Goal: Information Seeking & Learning: Learn about a topic

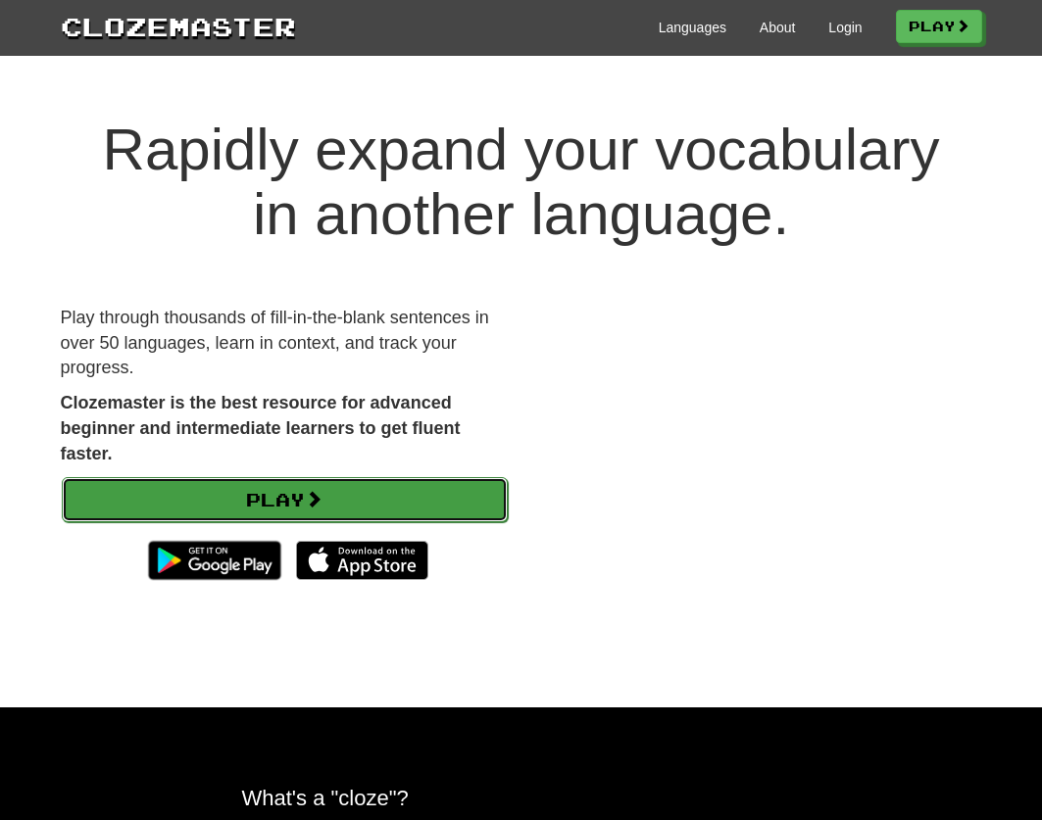
click at [377, 513] on link "Play" at bounding box center [285, 499] width 446 height 45
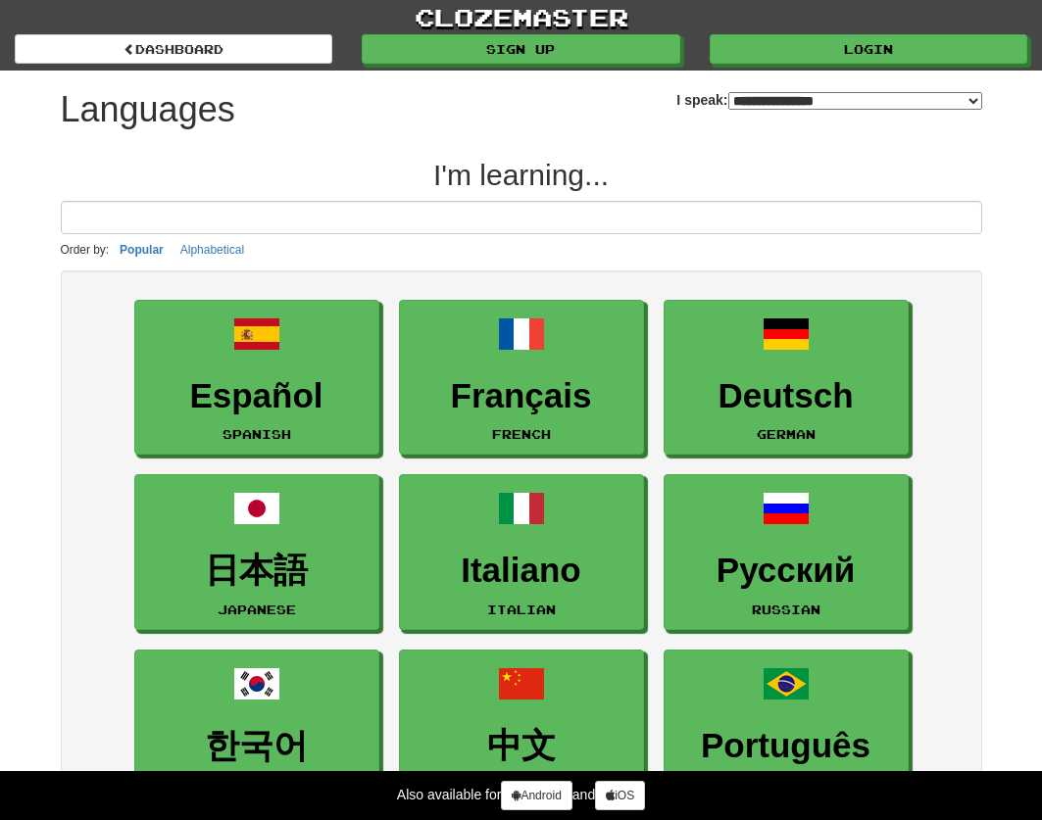
select select "*******"
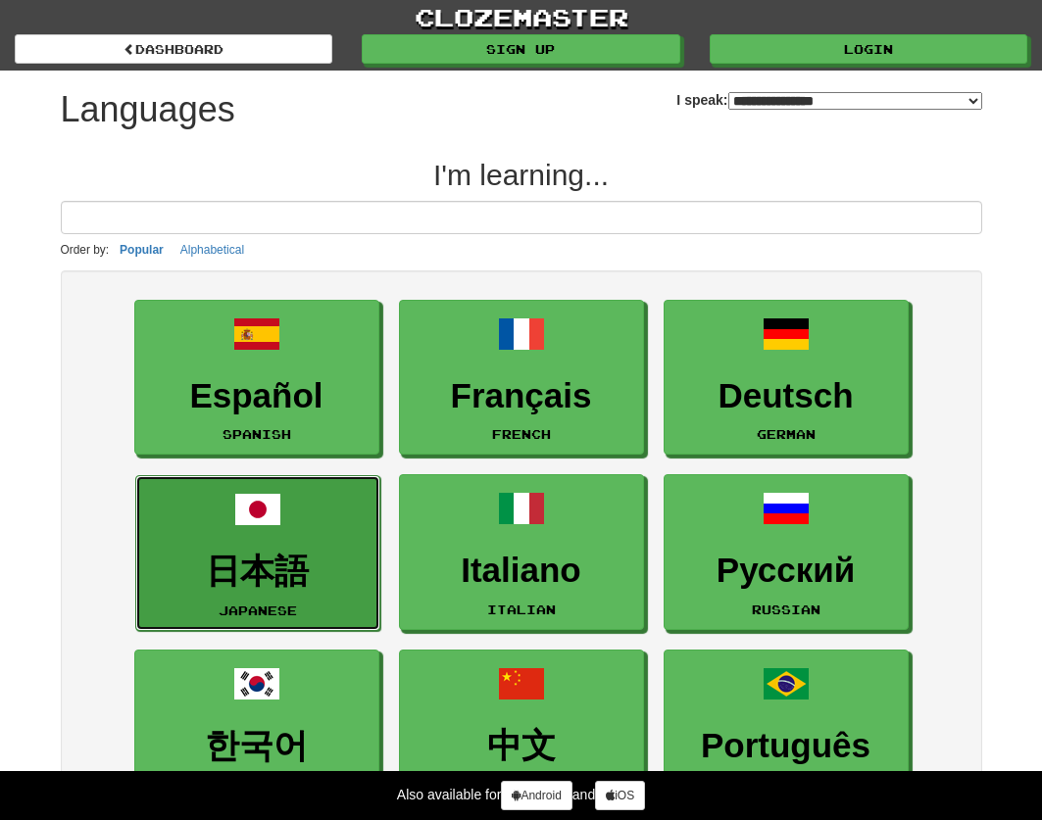
click at [319, 554] on h3 "日本語" at bounding box center [257, 572] width 223 height 38
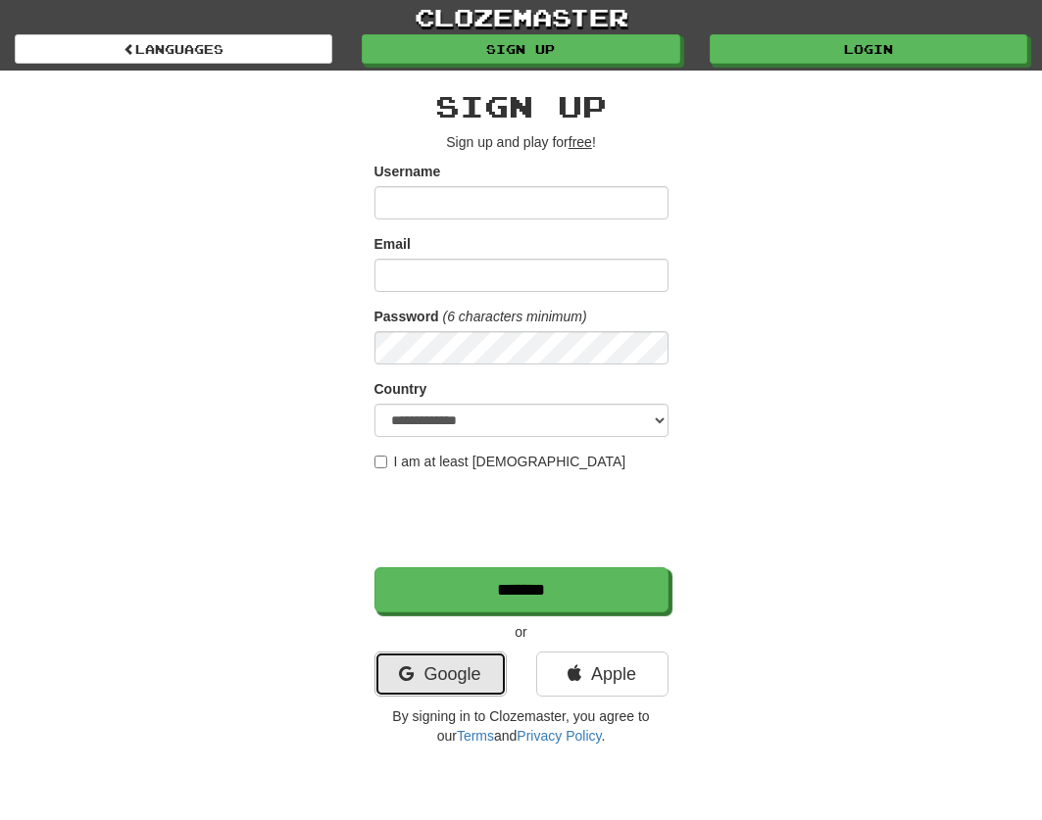
click at [466, 656] on link "Google" at bounding box center [440, 674] width 132 height 45
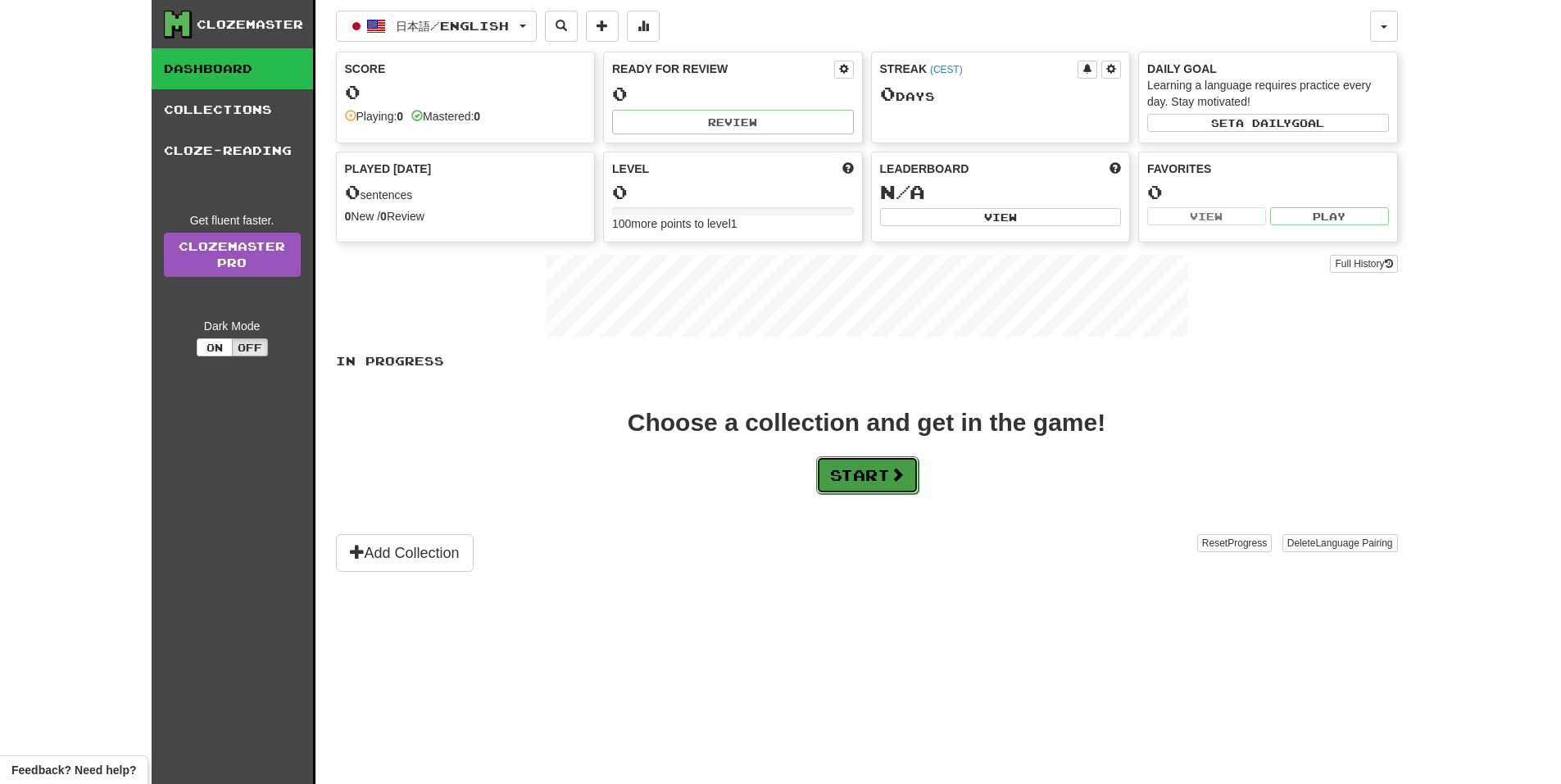
click at [855, 478] on button "Start" at bounding box center [867, 475] width 103 height 38
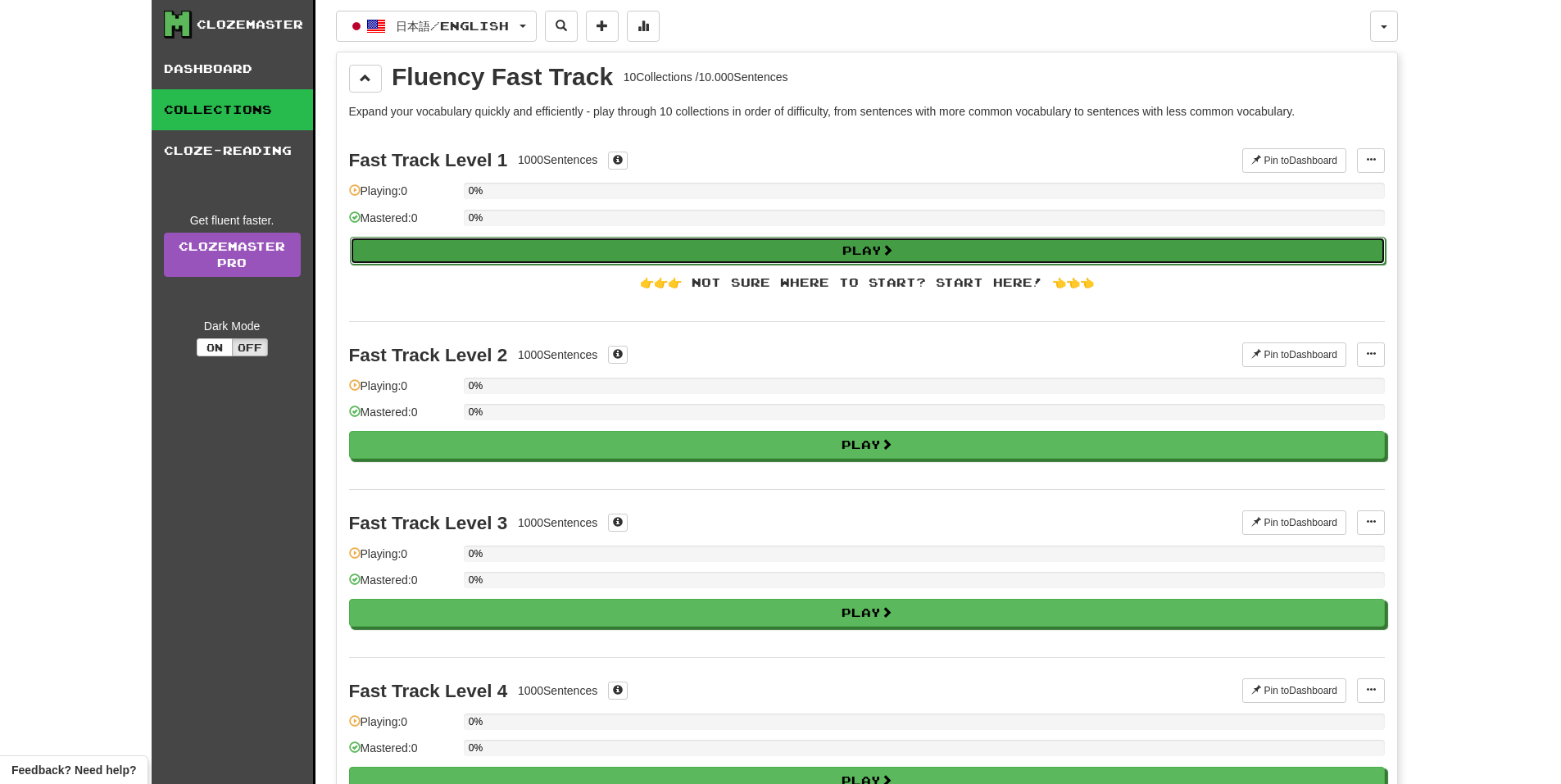
click at [870, 257] on button "Play" at bounding box center [867, 250] width 1036 height 28
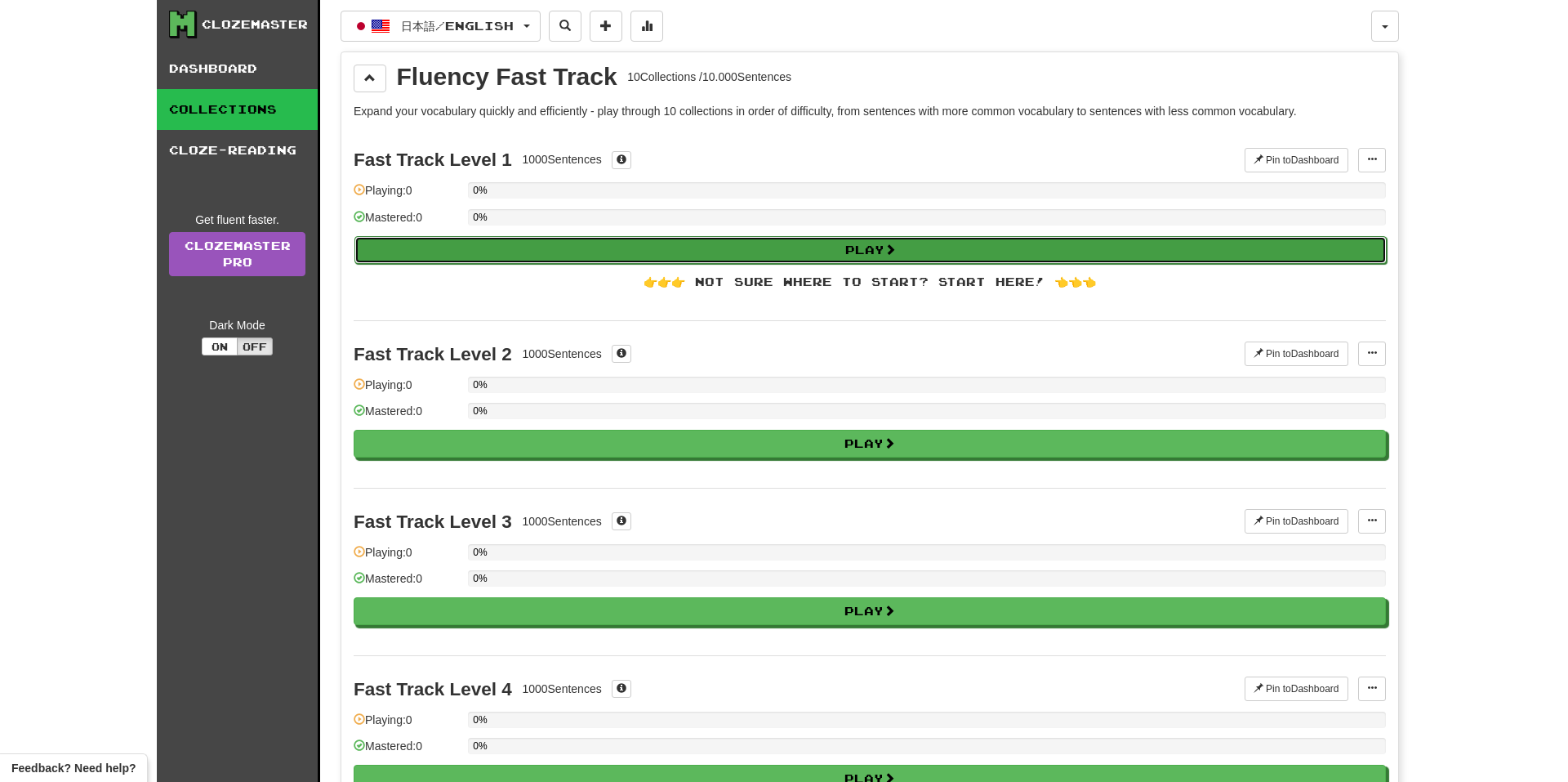
select select "**"
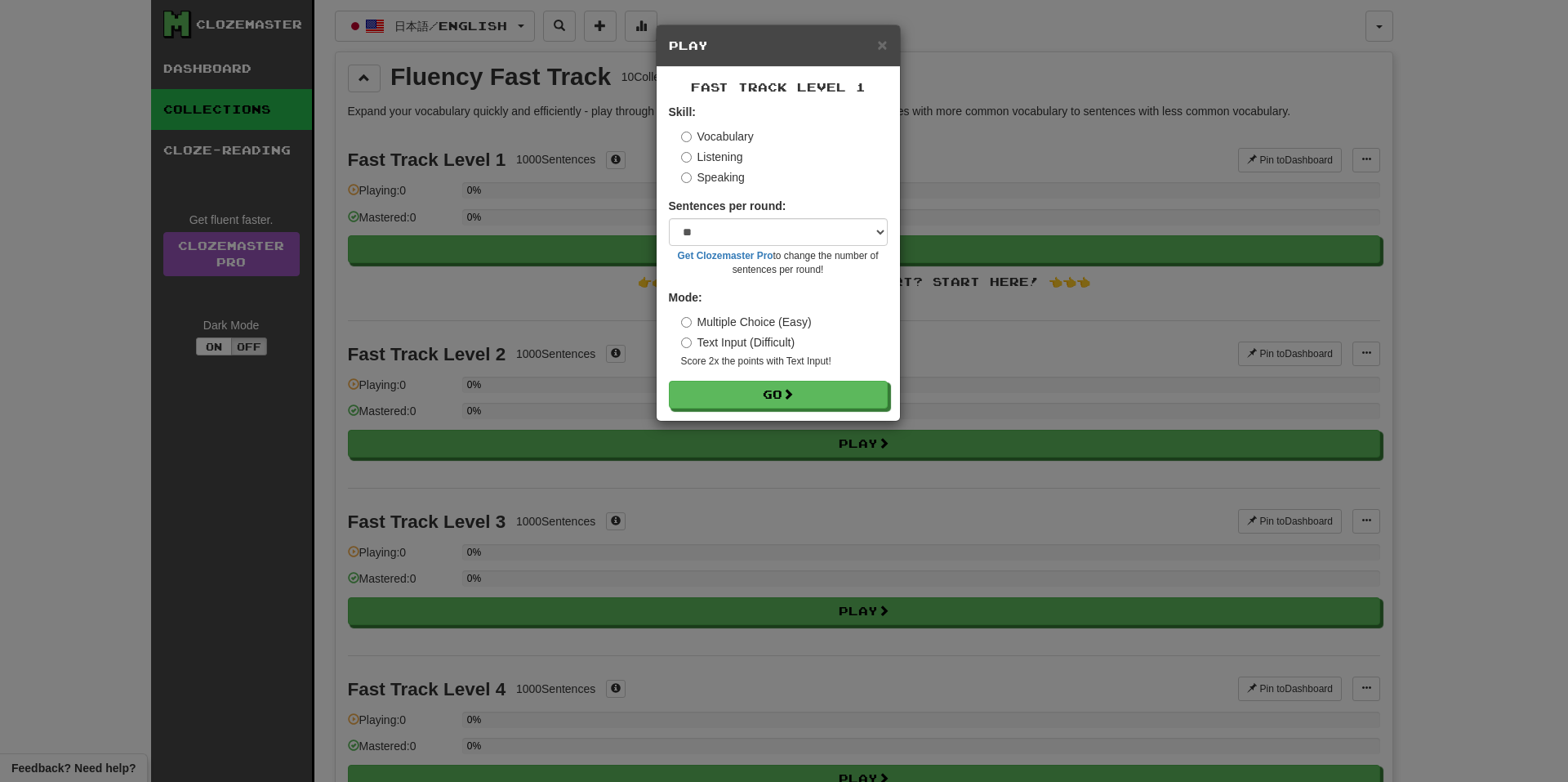
click at [750, 343] on label "Text Input (Difficult)" at bounding box center [737, 343] width 114 height 17
click at [749, 322] on label "Multiple Choice (Easy)" at bounding box center [746, 322] width 131 height 17
click at [747, 393] on button "Go" at bounding box center [779, 395] width 219 height 28
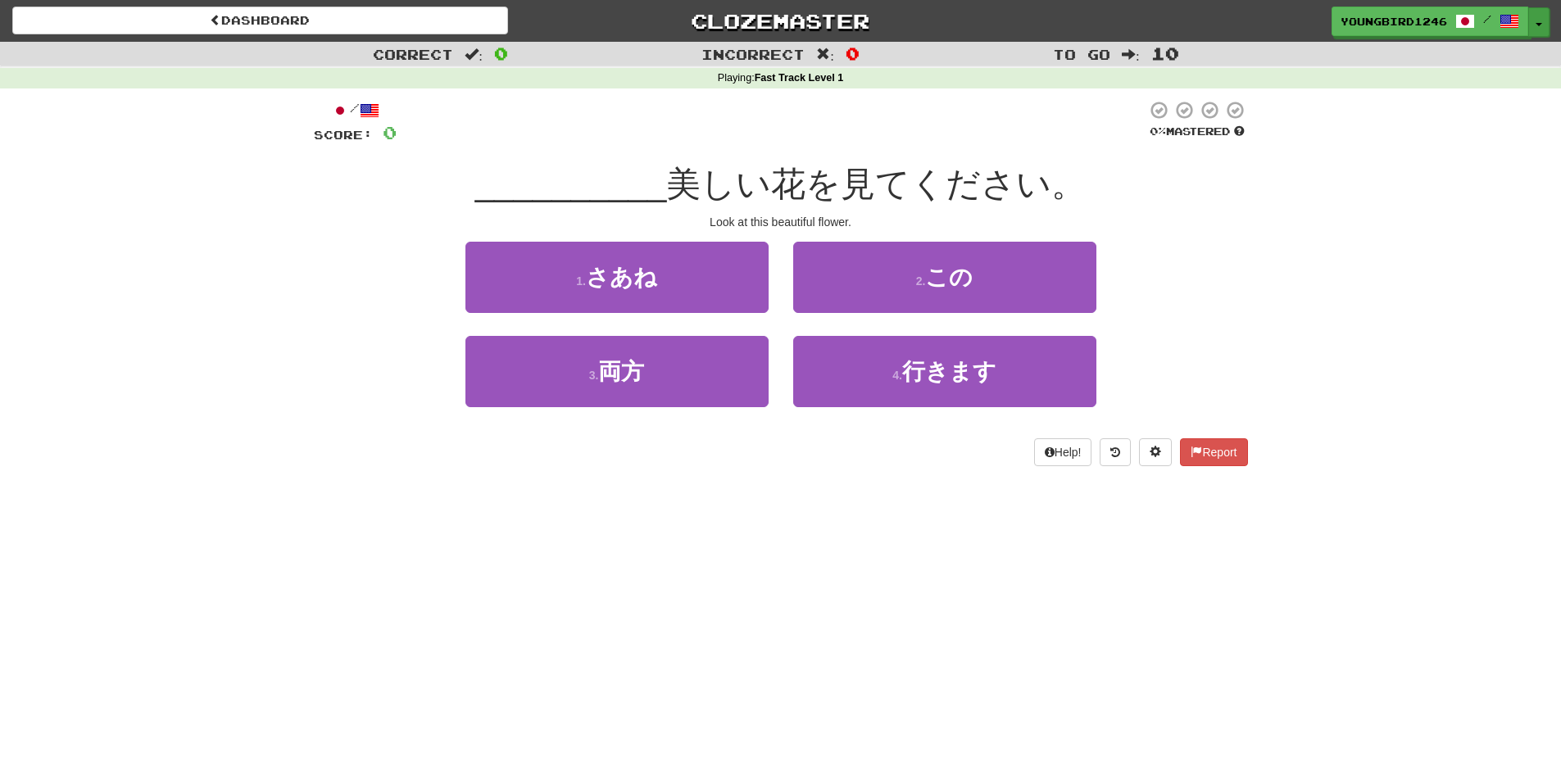
click at [1540, 21] on button "Toggle Dropdown" at bounding box center [1538, 22] width 21 height 29
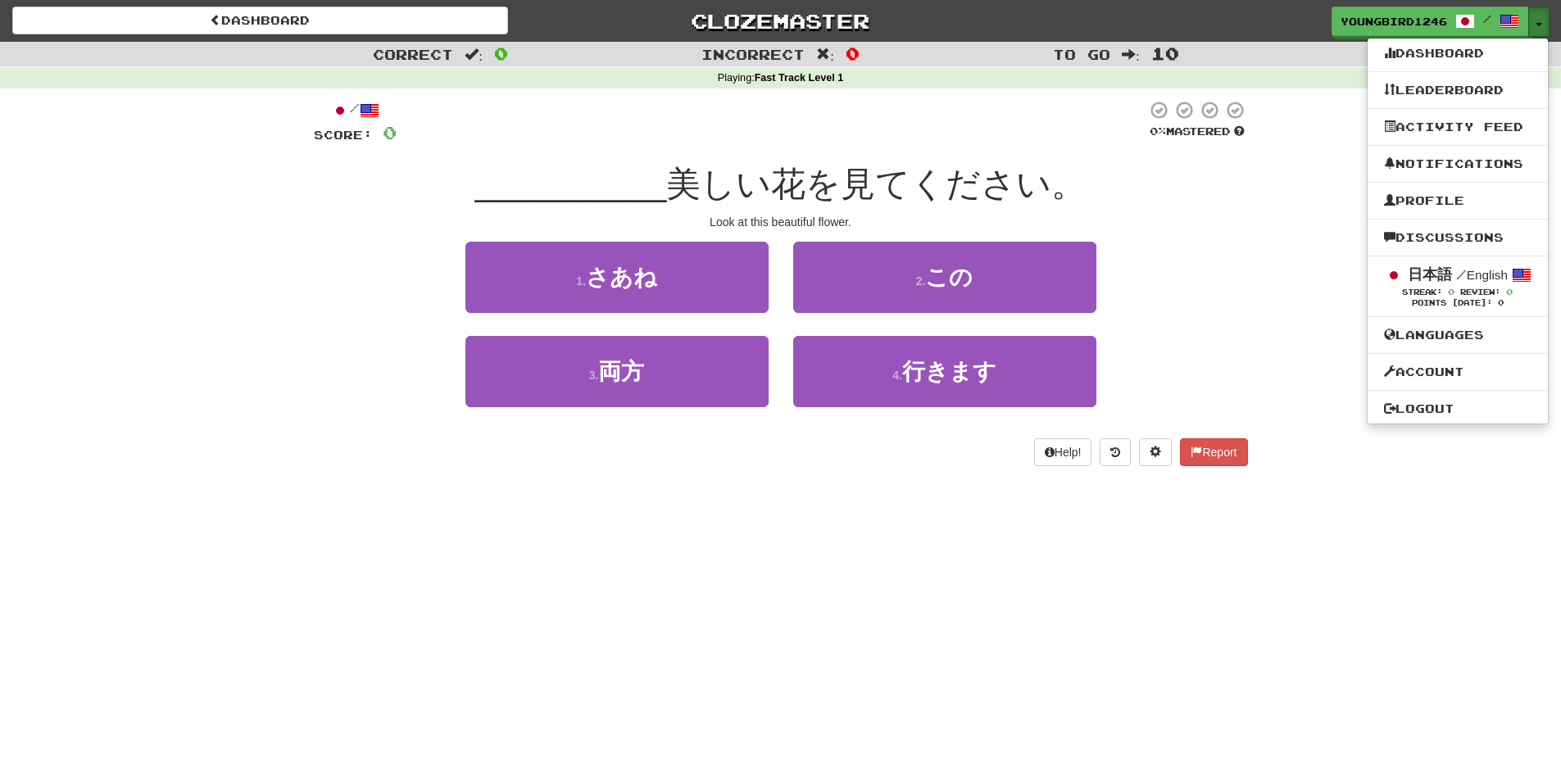
click at [1540, 21] on button "Toggle Dropdown" at bounding box center [1538, 22] width 21 height 29
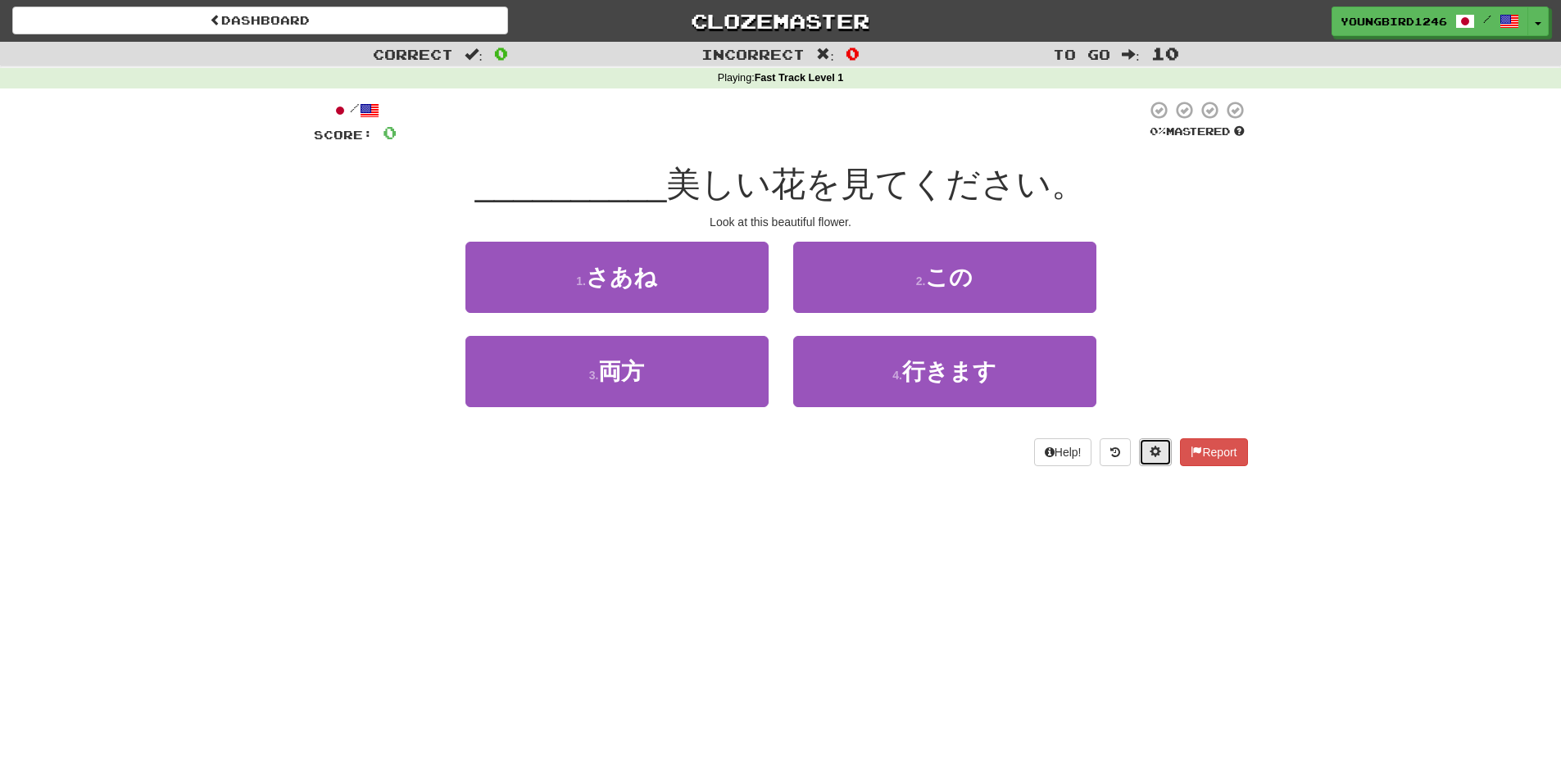
click at [1167, 456] on button at bounding box center [1155, 451] width 33 height 28
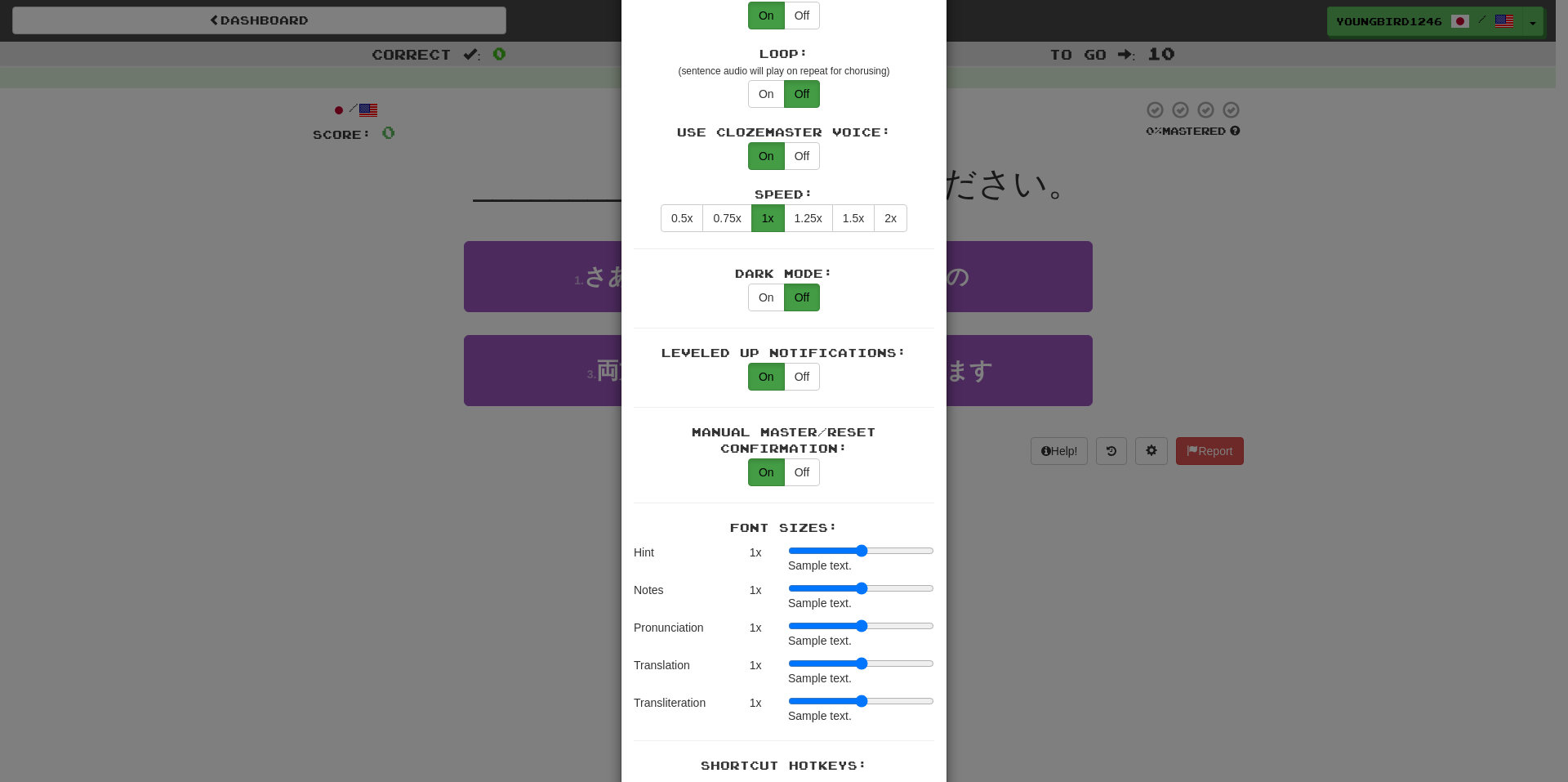
scroll to position [759, 0]
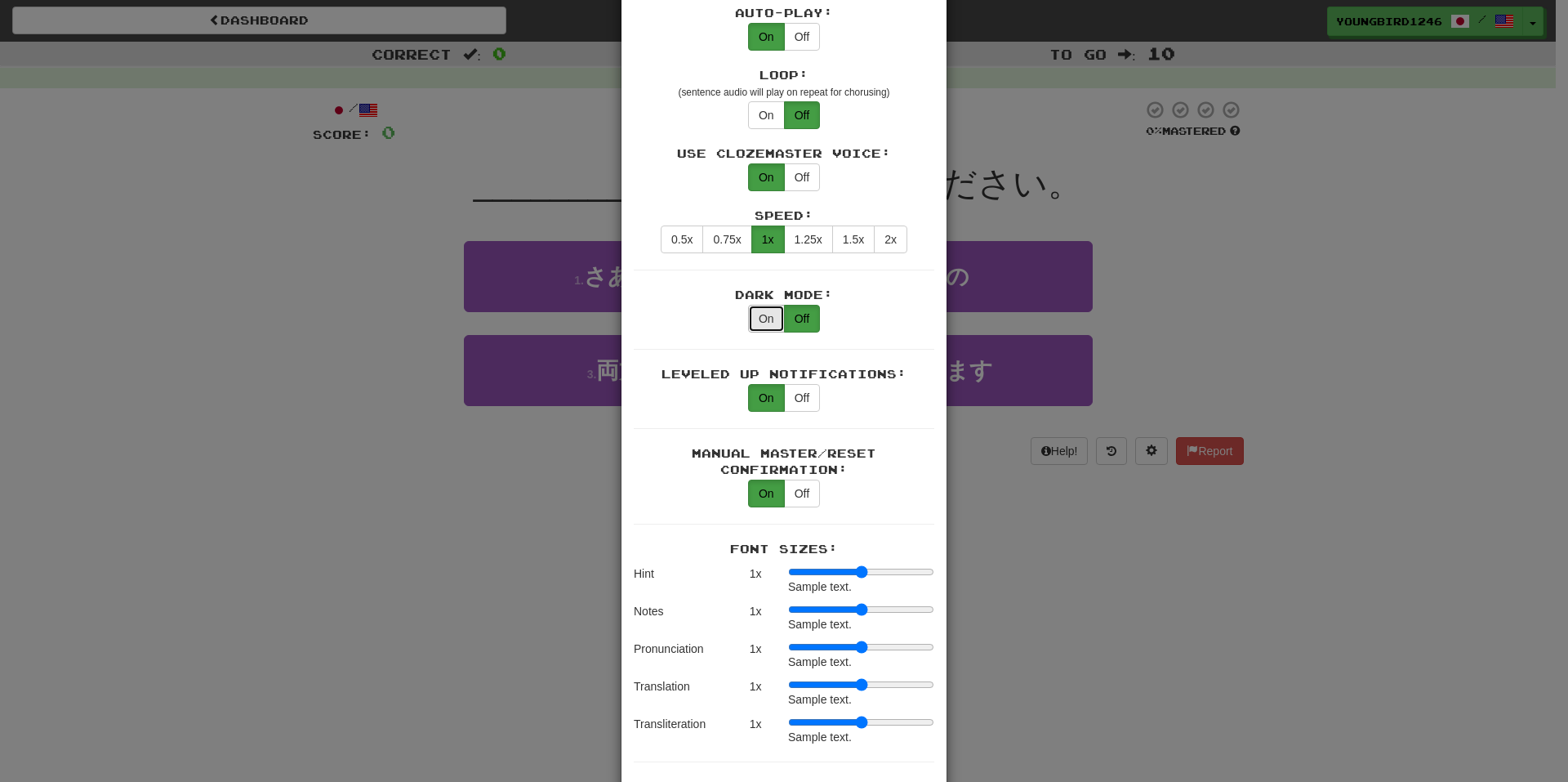
click at [759, 306] on button "On" at bounding box center [767, 318] width 37 height 28
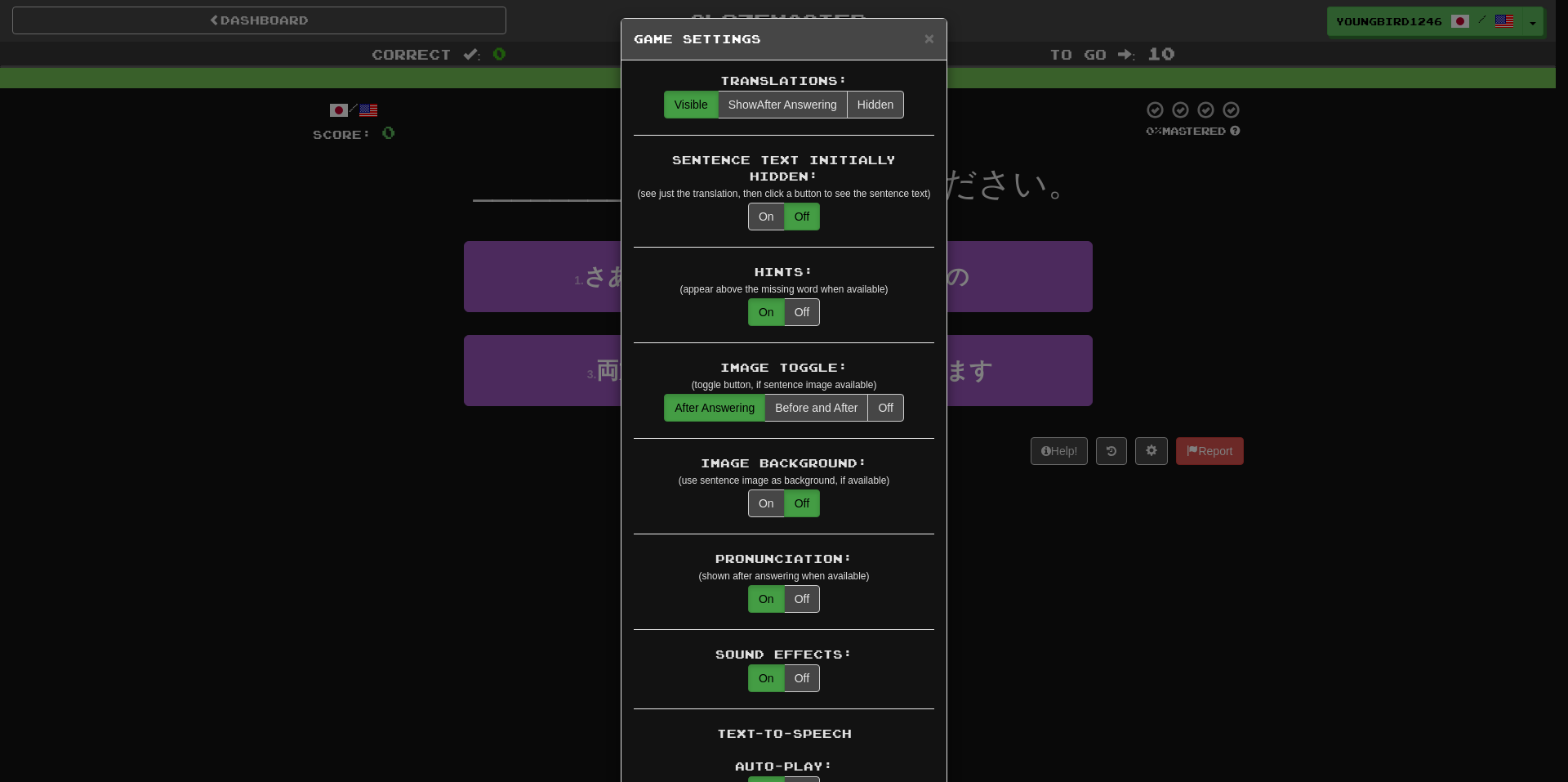
scroll to position [0, 0]
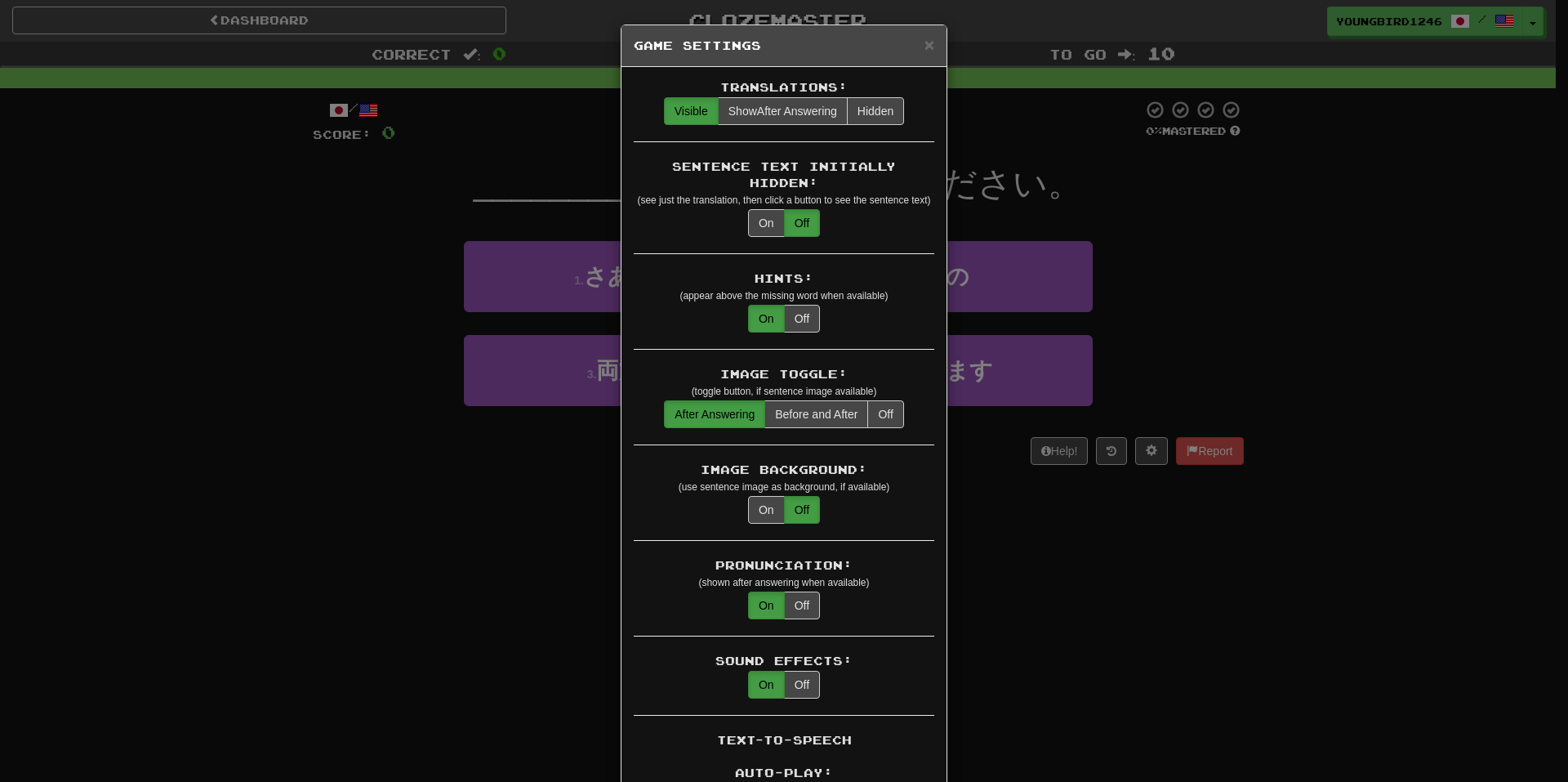
click at [754, 481] on small "(use sentence image as background, if available)" at bounding box center [783, 487] width 211 height 12
click at [757, 496] on button "On" at bounding box center [767, 509] width 37 height 28
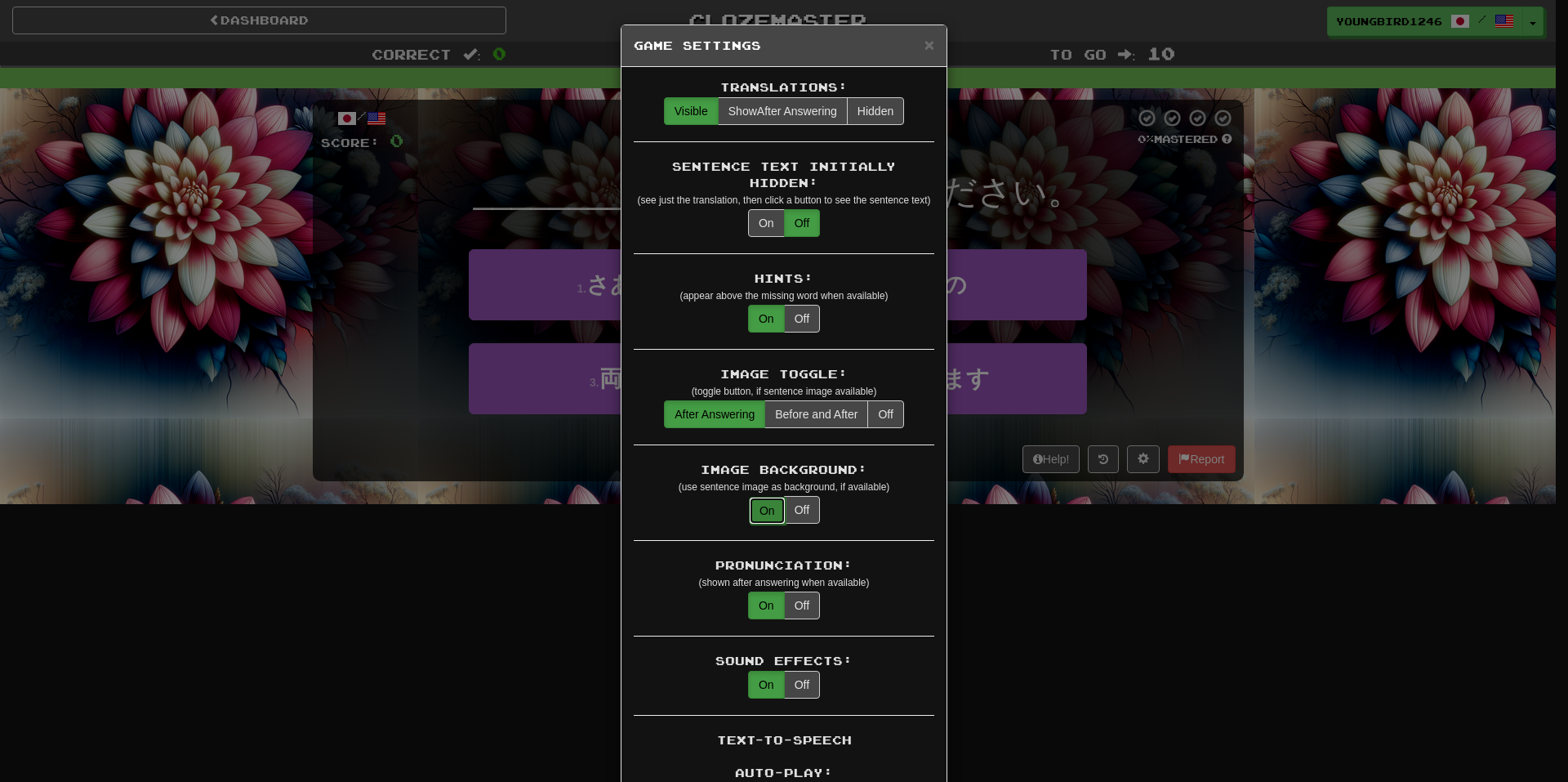
click at [757, 497] on button "On" at bounding box center [767, 510] width 37 height 28
click at [796, 496] on button "Off" at bounding box center [801, 509] width 36 height 28
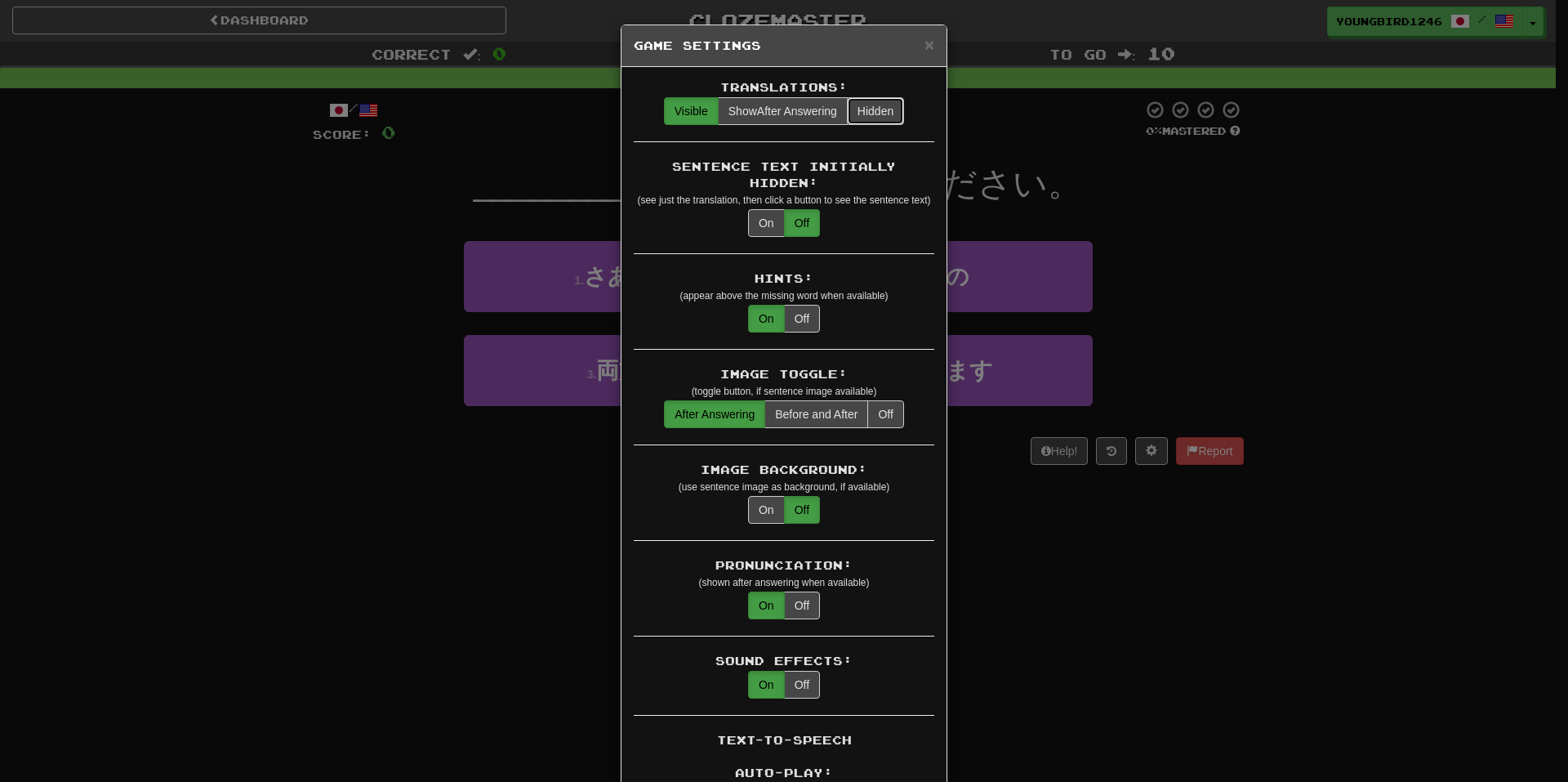
click at [857, 104] on button "Hidden" at bounding box center [875, 111] width 57 height 28
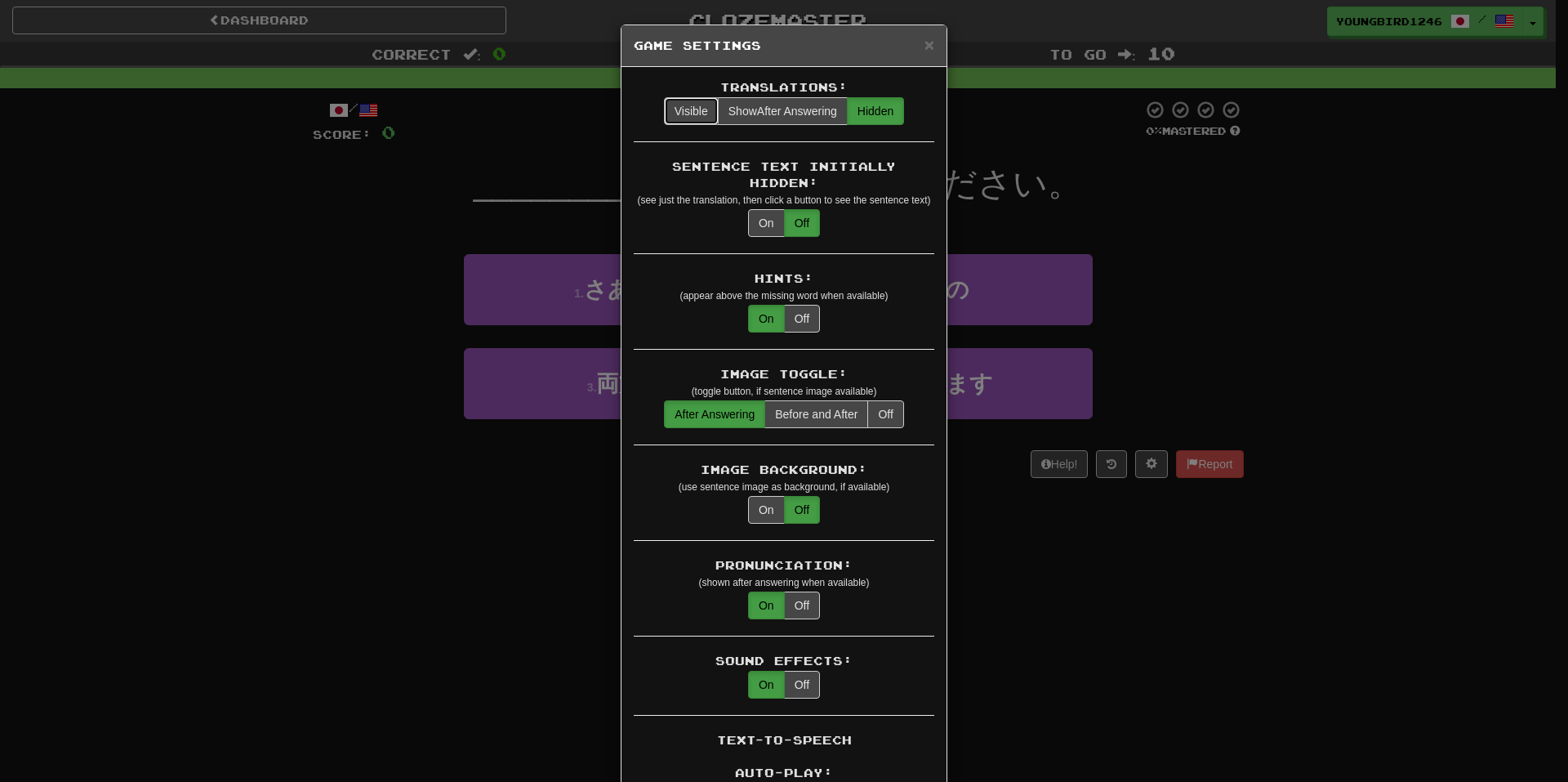
click at [676, 113] on button "Visible" at bounding box center [692, 111] width 55 height 28
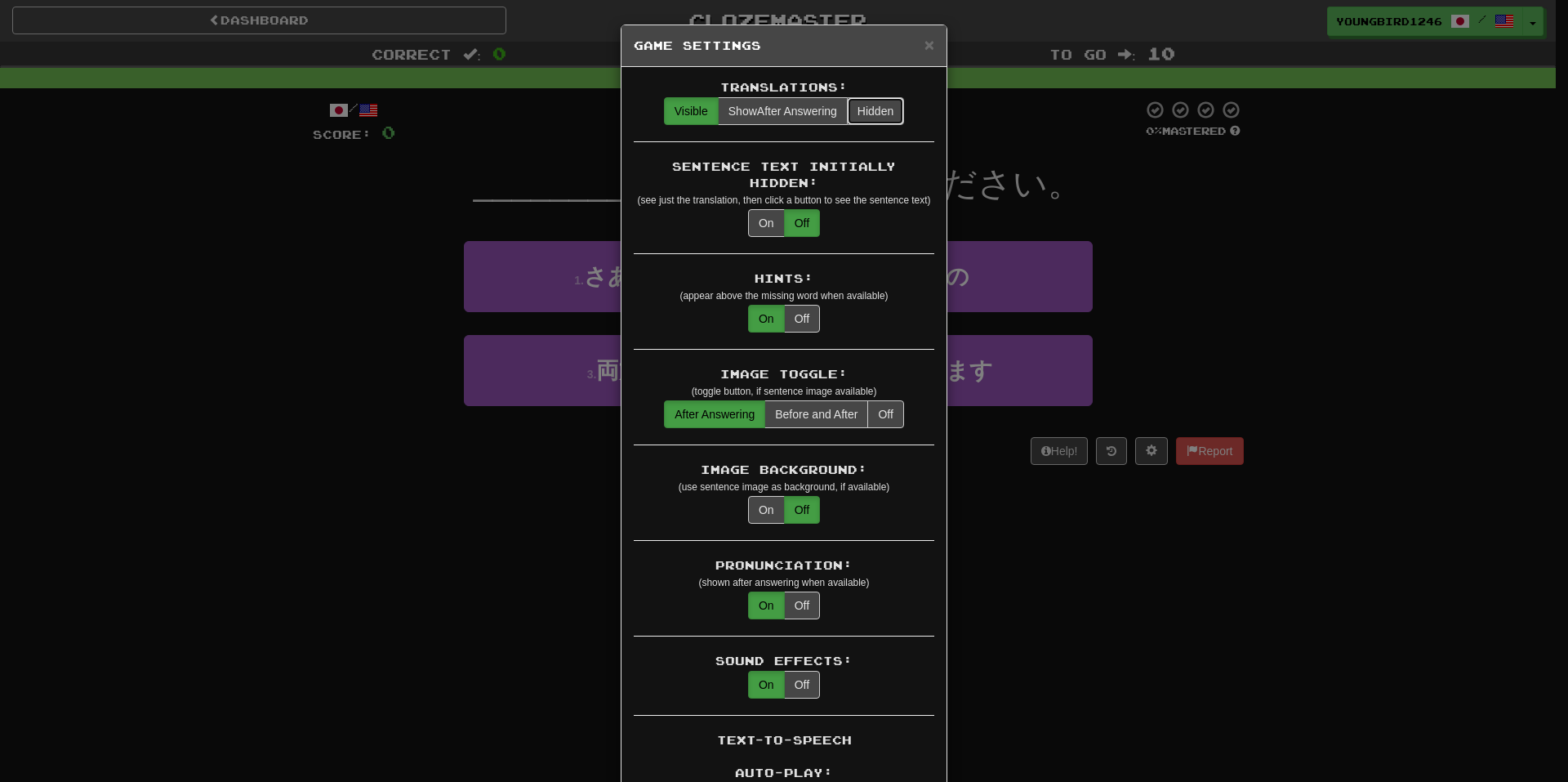
click at [873, 111] on button "Hidden" at bounding box center [875, 111] width 57 height 28
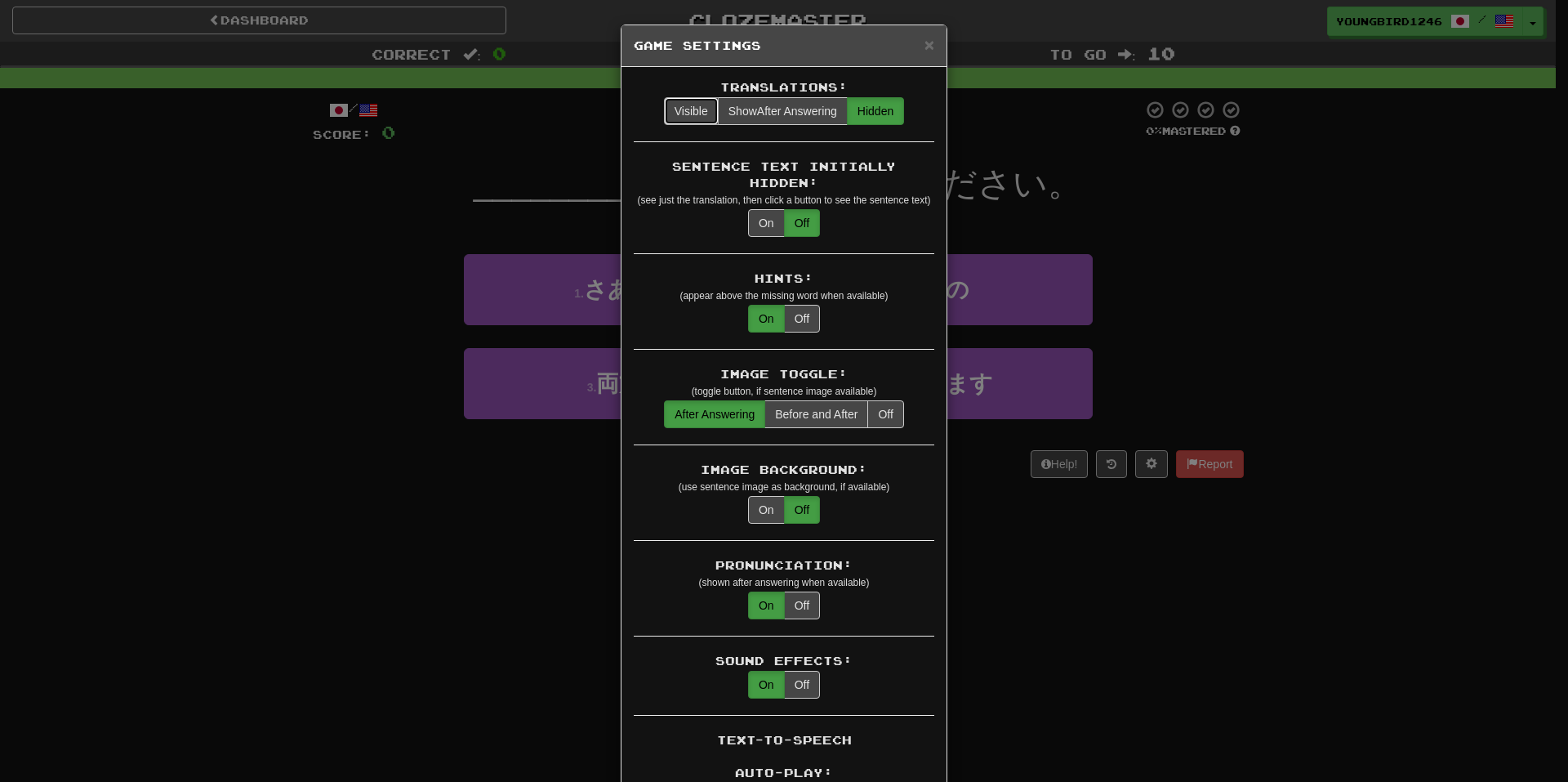
click at [684, 109] on button "Visible" at bounding box center [692, 111] width 55 height 28
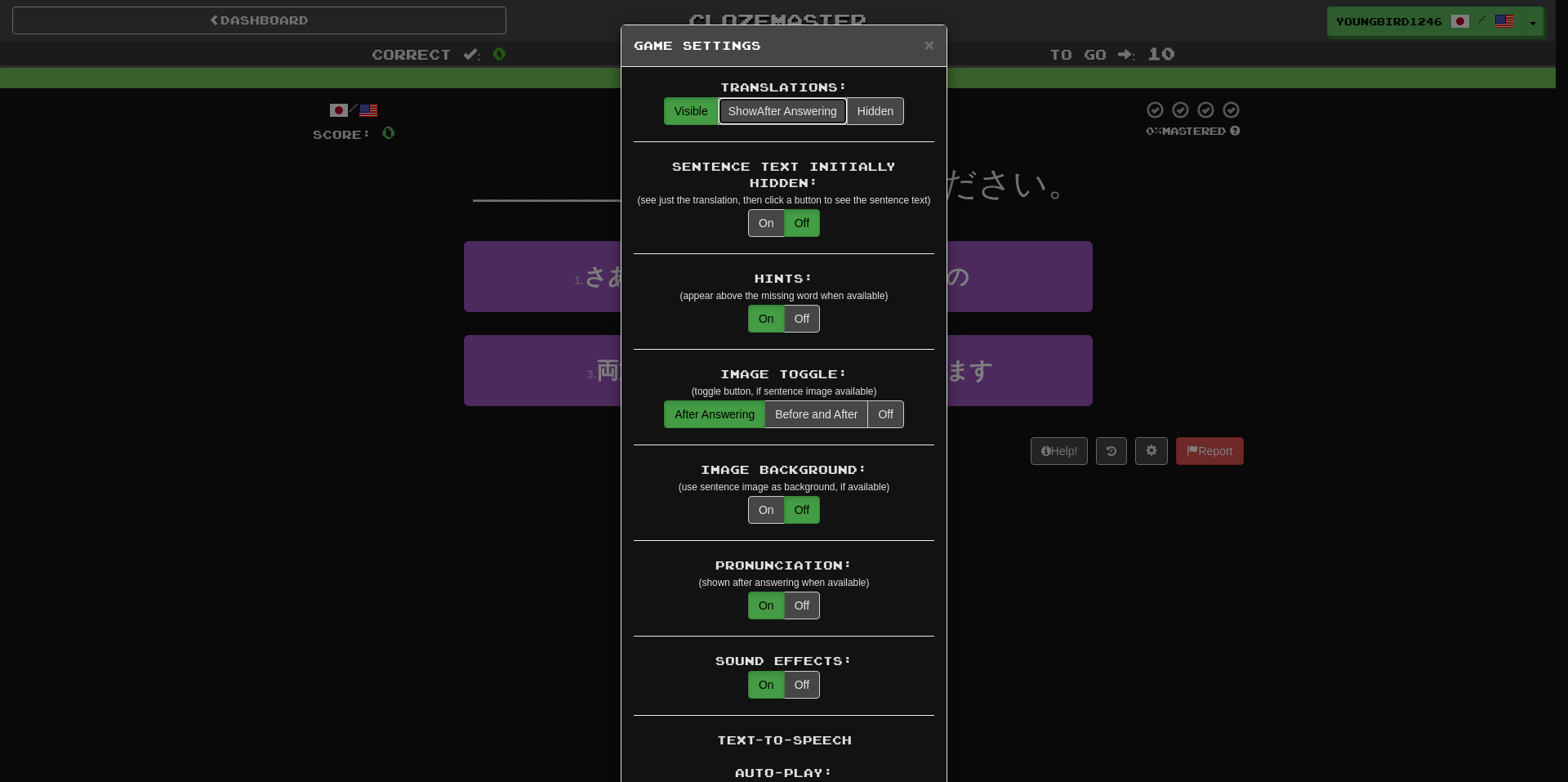
click at [763, 112] on span "Show After Answering" at bounding box center [782, 111] width 108 height 13
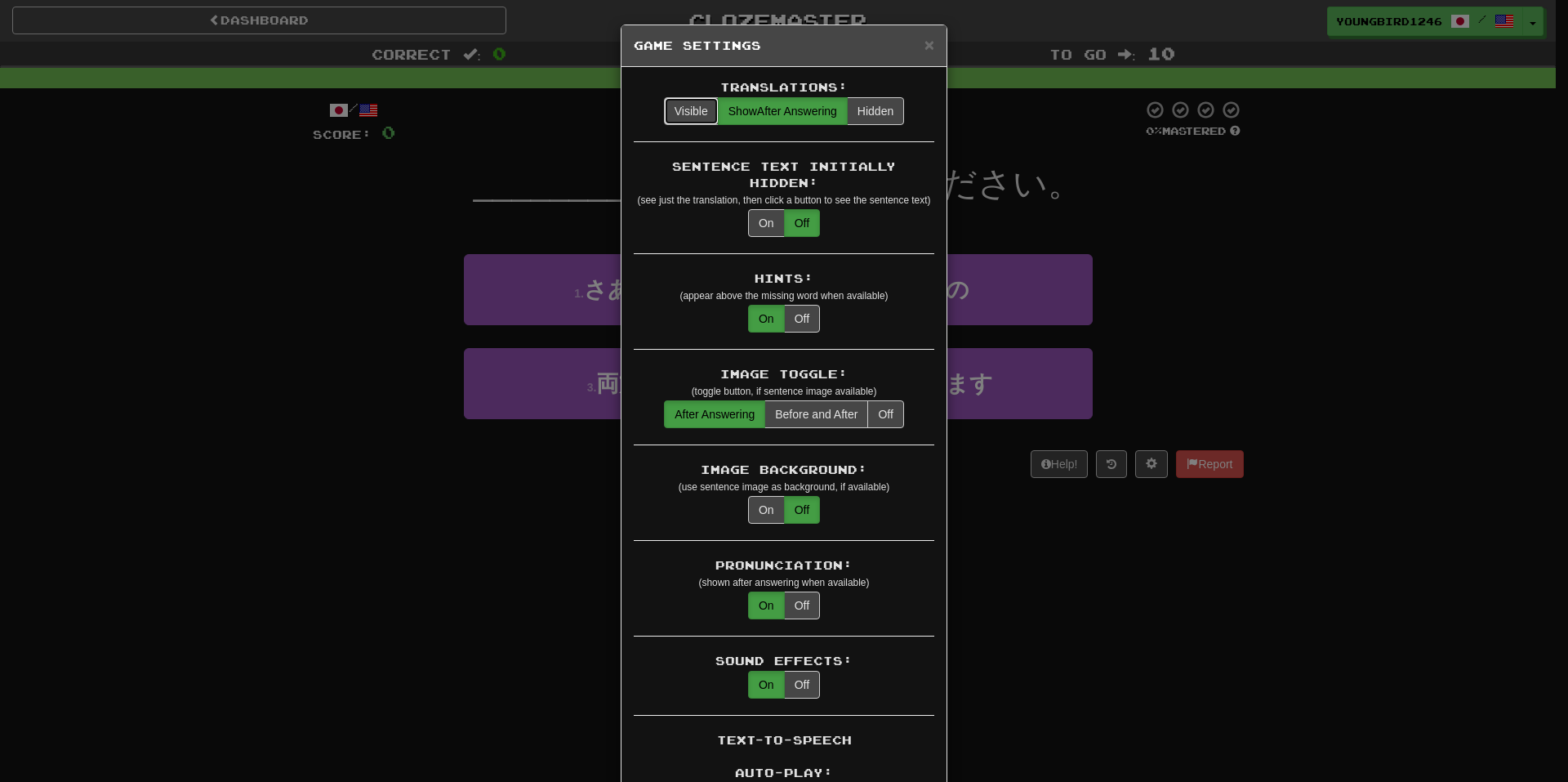
click at [681, 108] on button "Visible" at bounding box center [692, 111] width 55 height 28
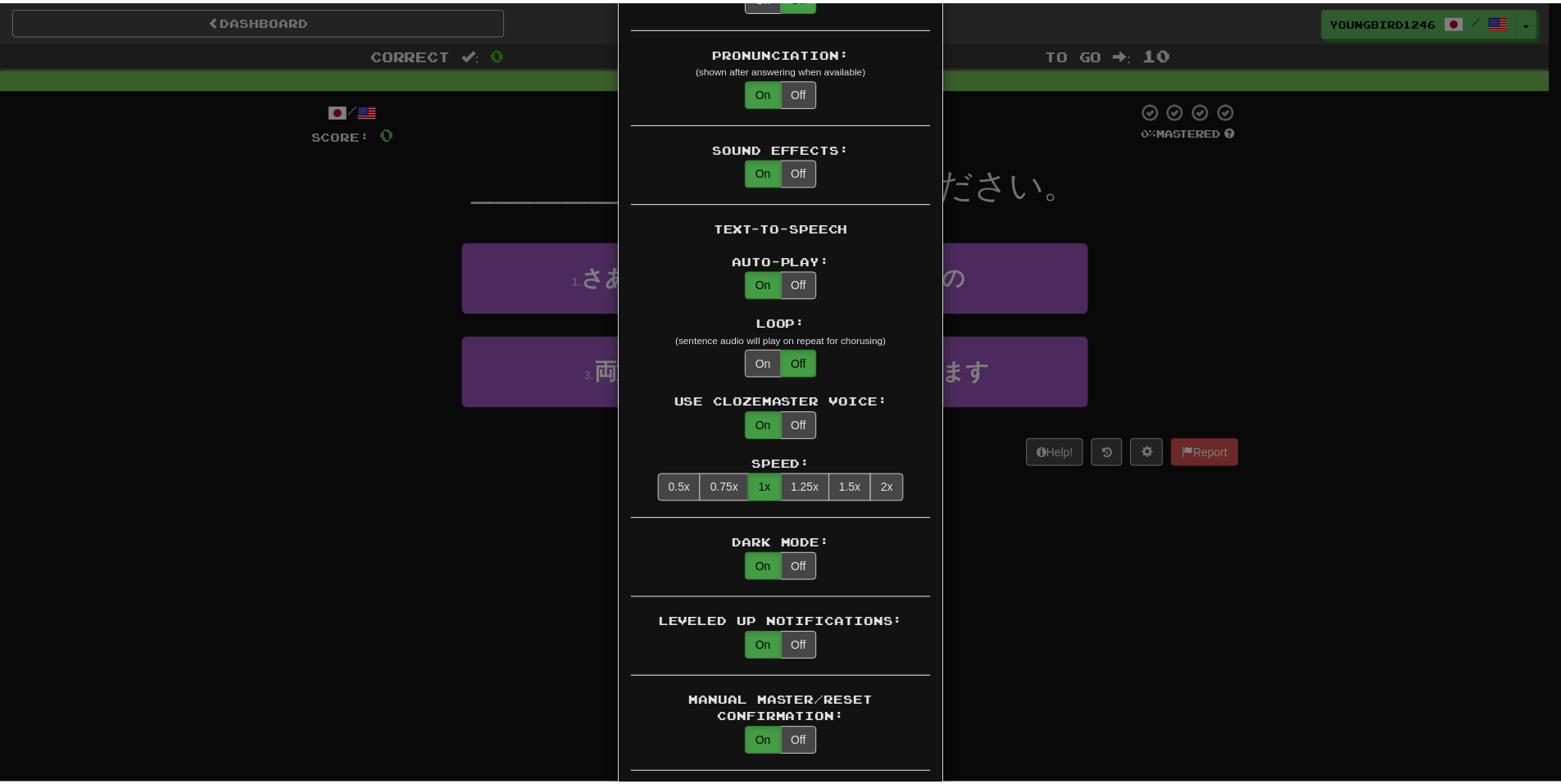
scroll to position [573, 0]
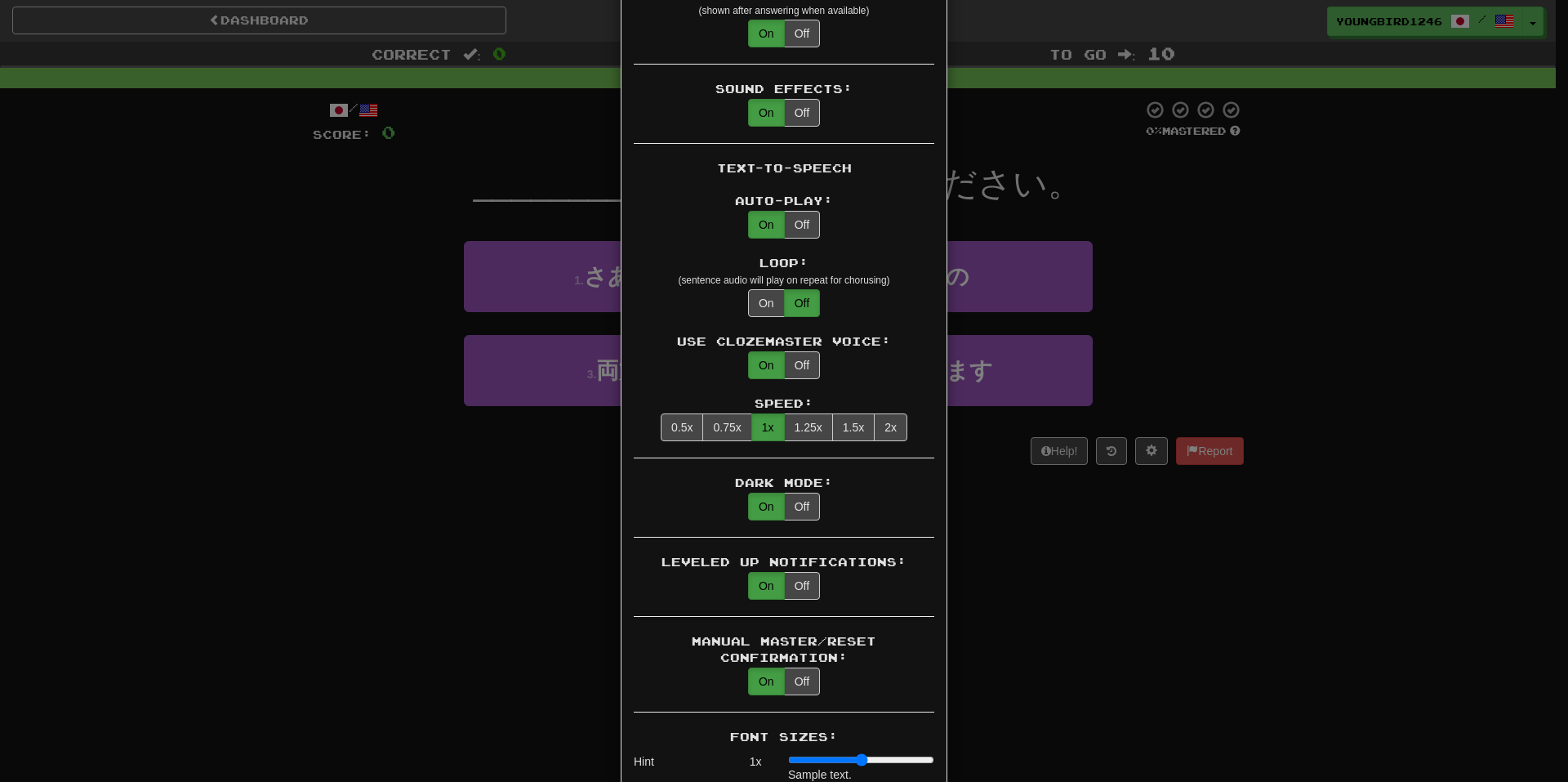
click at [1072, 457] on div "× Game Settings Translations: Visible Show After Answering Hidden Sentence Text…" at bounding box center [784, 391] width 1568 height 782
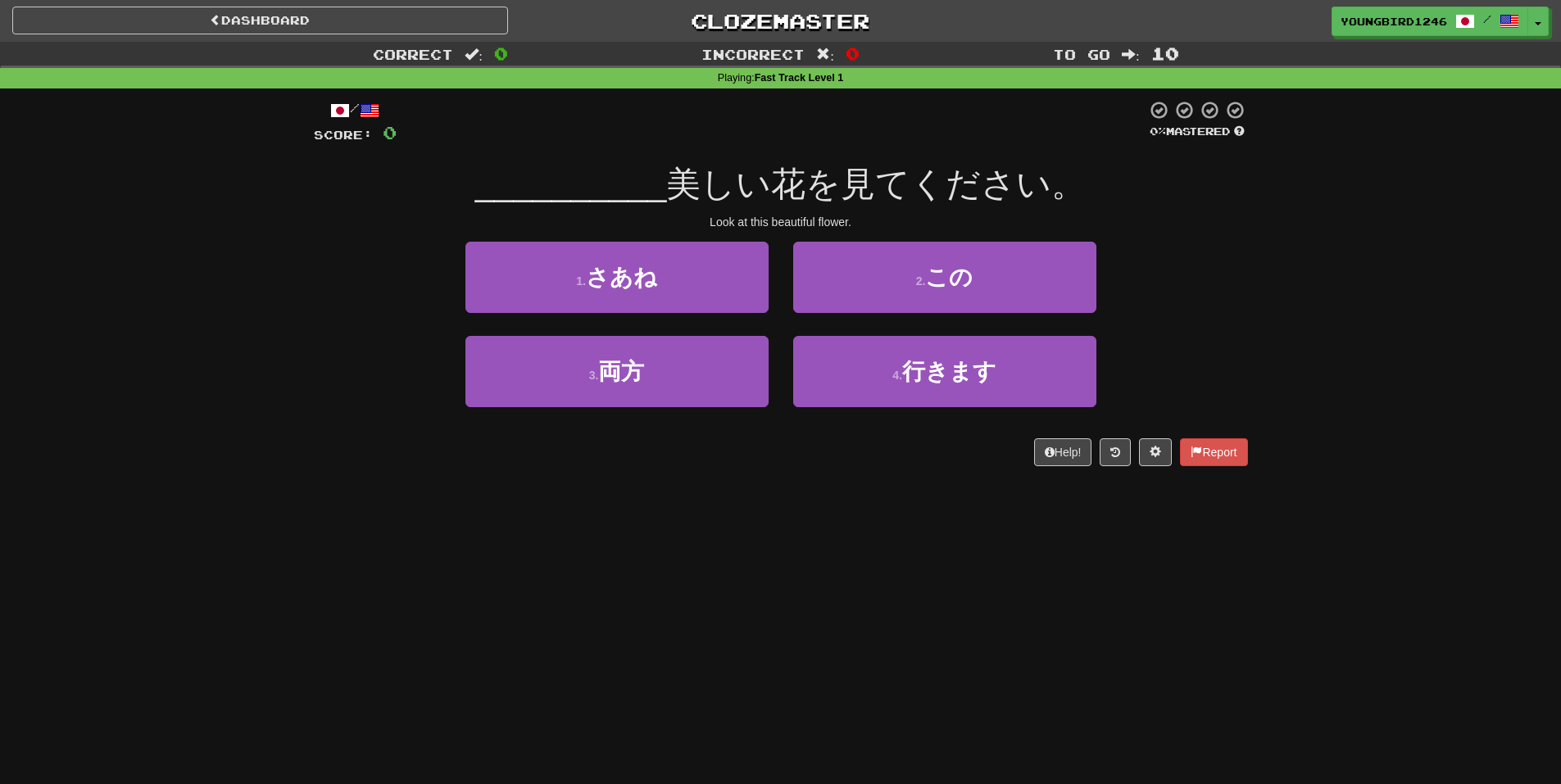
click at [700, 189] on span "美しい花を見てください。" at bounding box center [876, 184] width 420 height 38
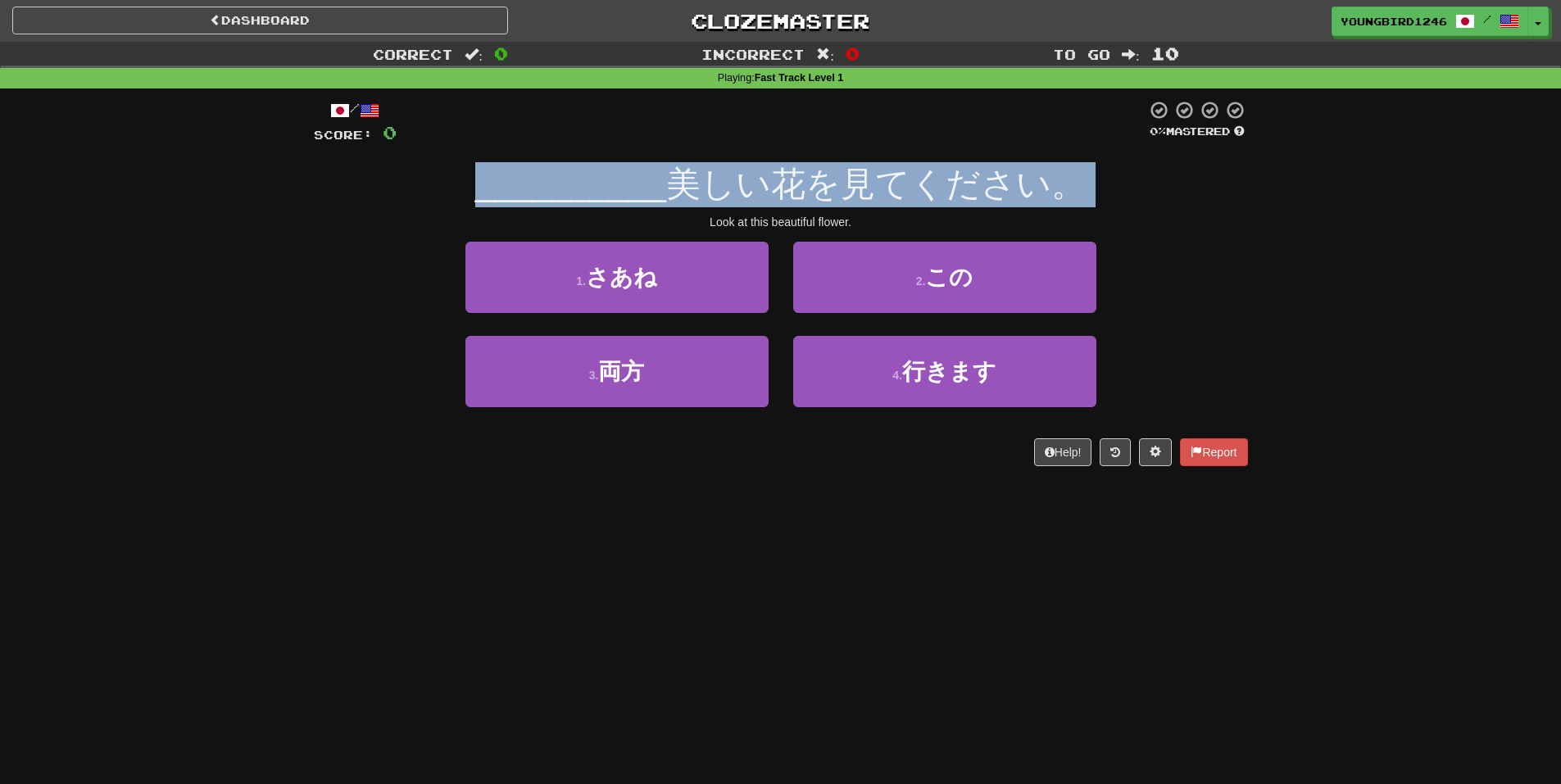
click at [700, 189] on span "美しい花を見てください。" at bounding box center [876, 184] width 420 height 38
click at [683, 185] on span "美しい花を見てください。" at bounding box center [876, 184] width 420 height 38
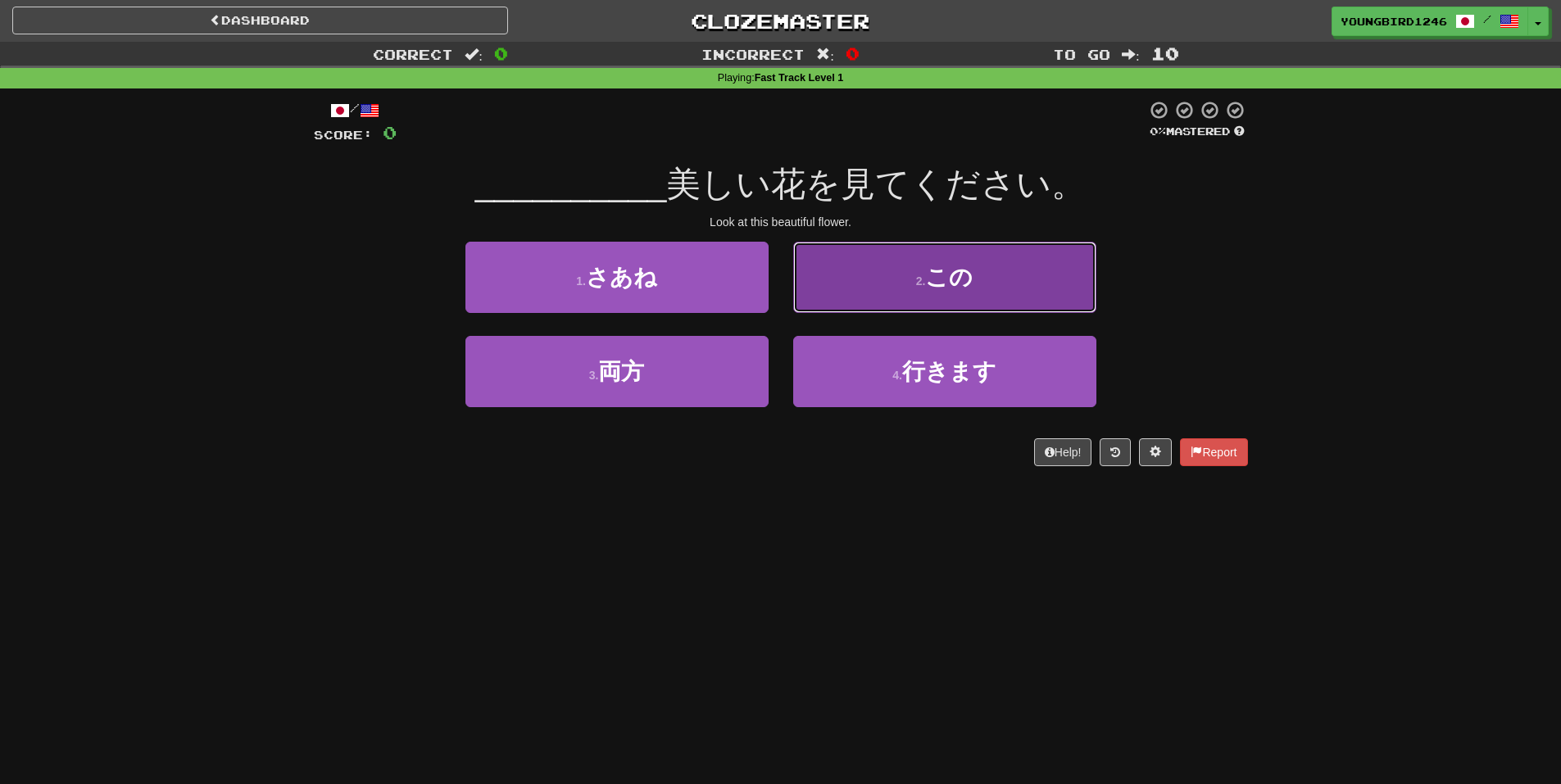
click at [942, 278] on span "この" at bounding box center [948, 277] width 48 height 25
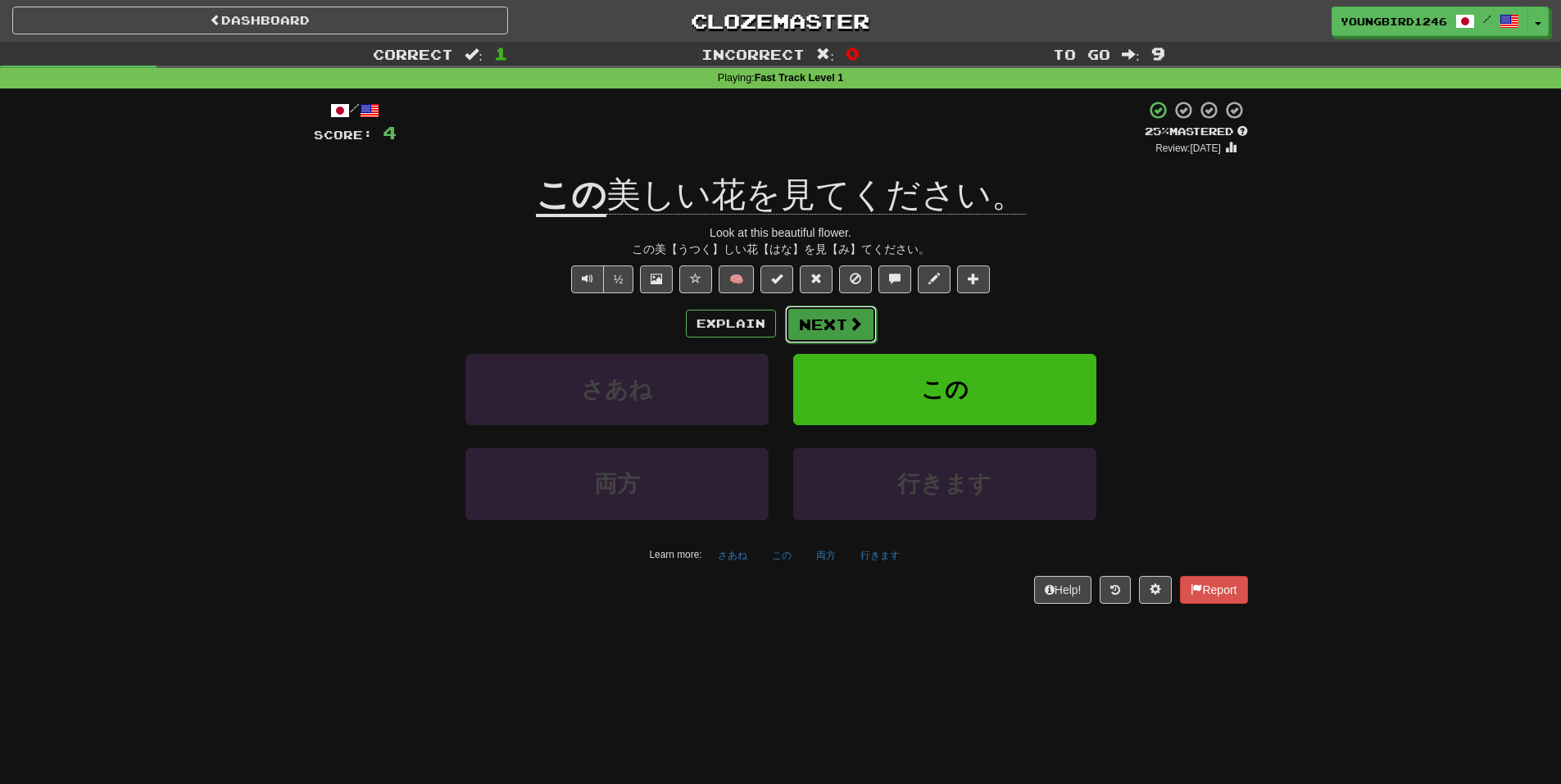
click at [817, 320] on button "Next" at bounding box center [831, 324] width 92 height 38
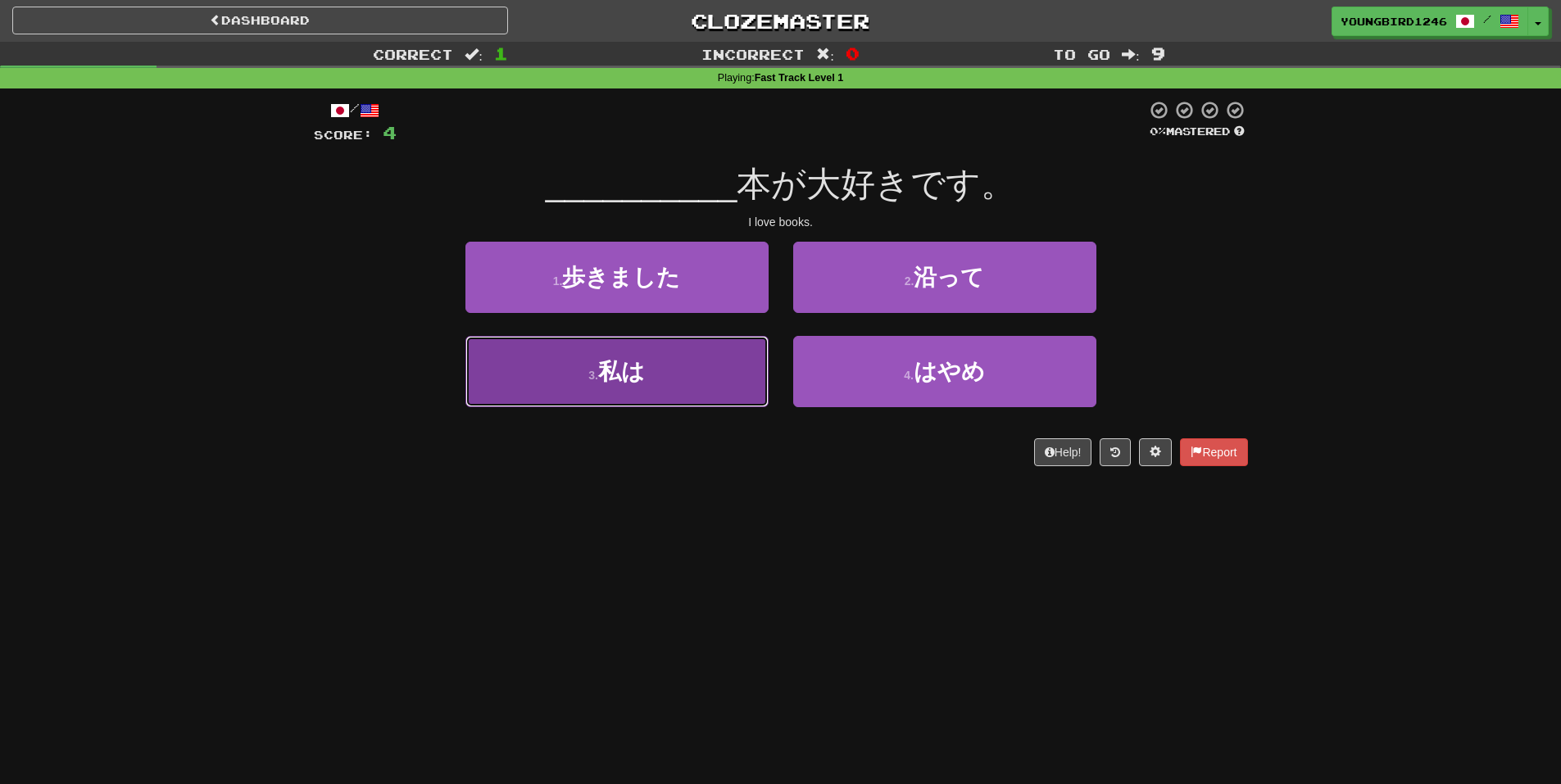
click at [693, 382] on button "3 . 私は" at bounding box center [617, 371] width 304 height 71
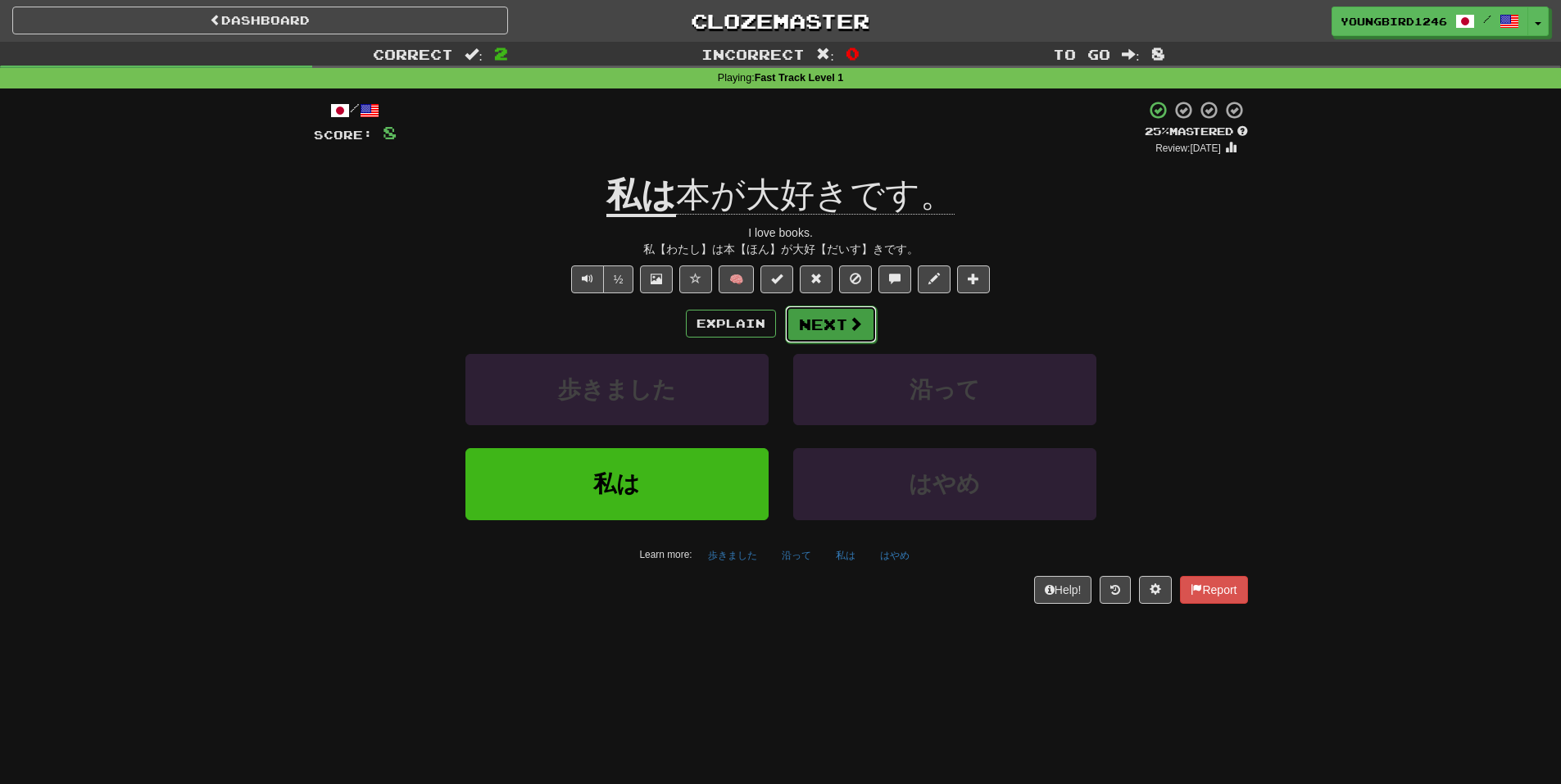
click at [848, 334] on button "Next" at bounding box center [831, 324] width 92 height 38
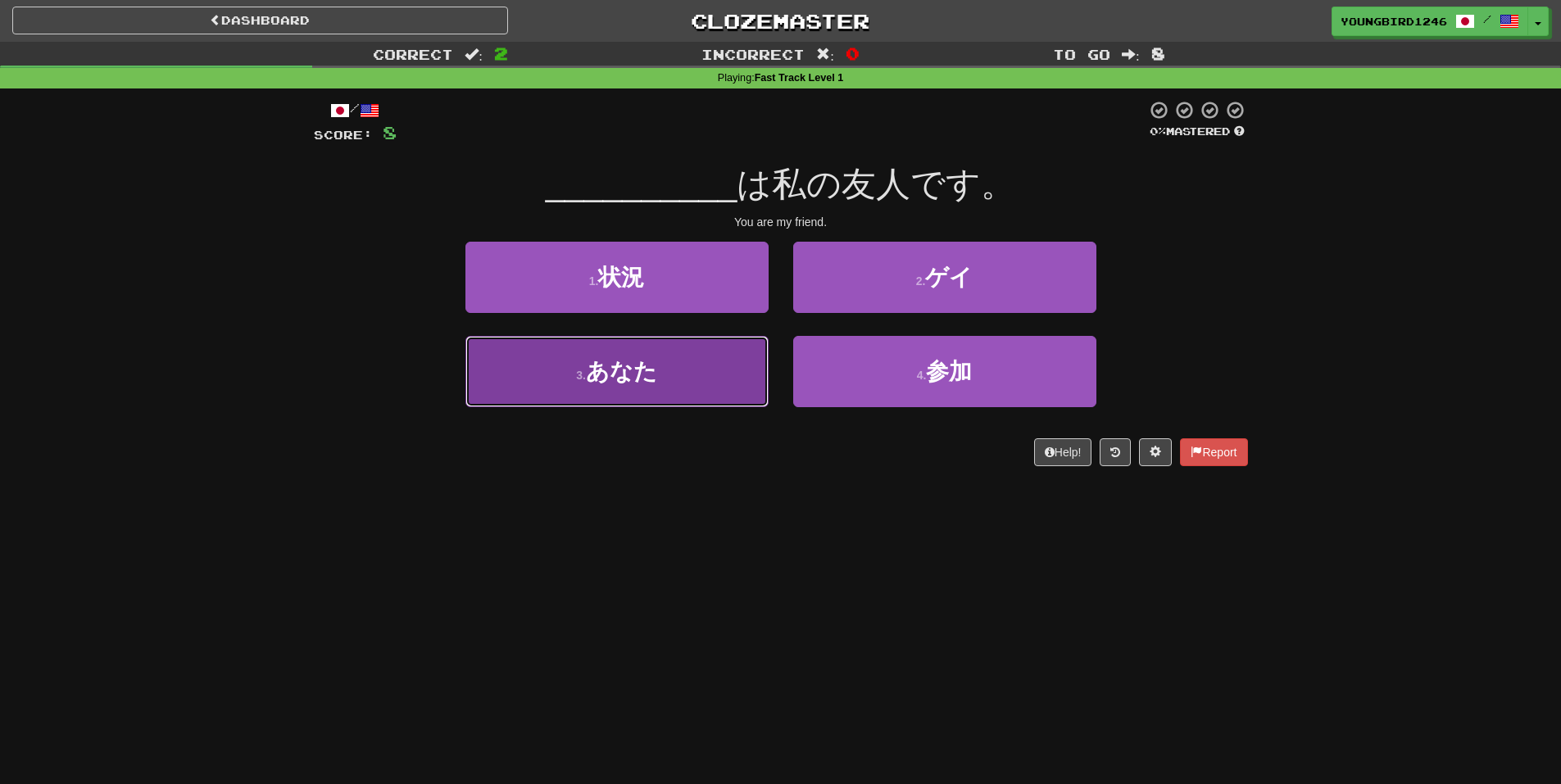
click at [717, 369] on button "3 . あなた" at bounding box center [617, 371] width 304 height 71
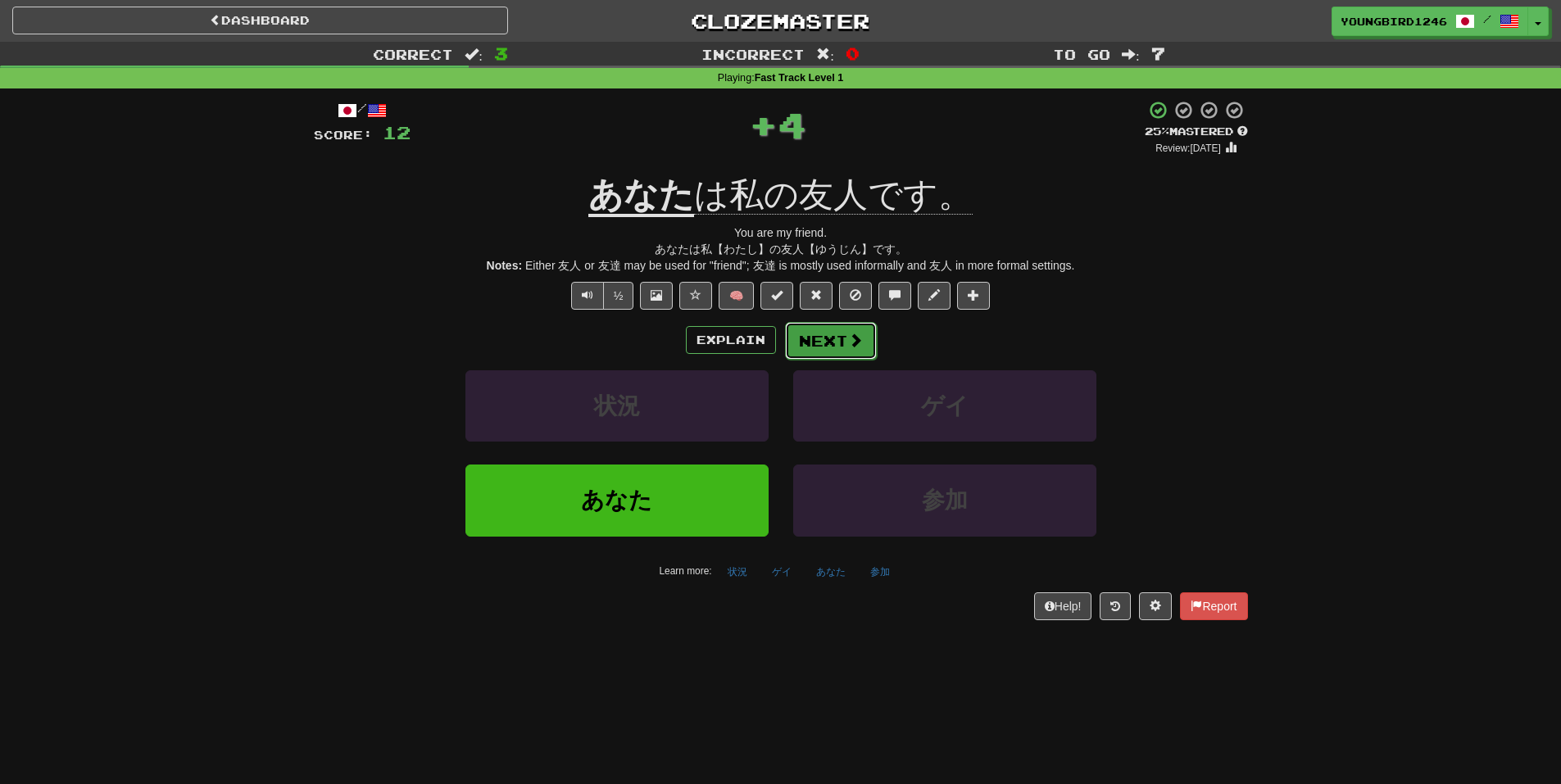
click at [834, 344] on button "Next" at bounding box center [831, 340] width 92 height 38
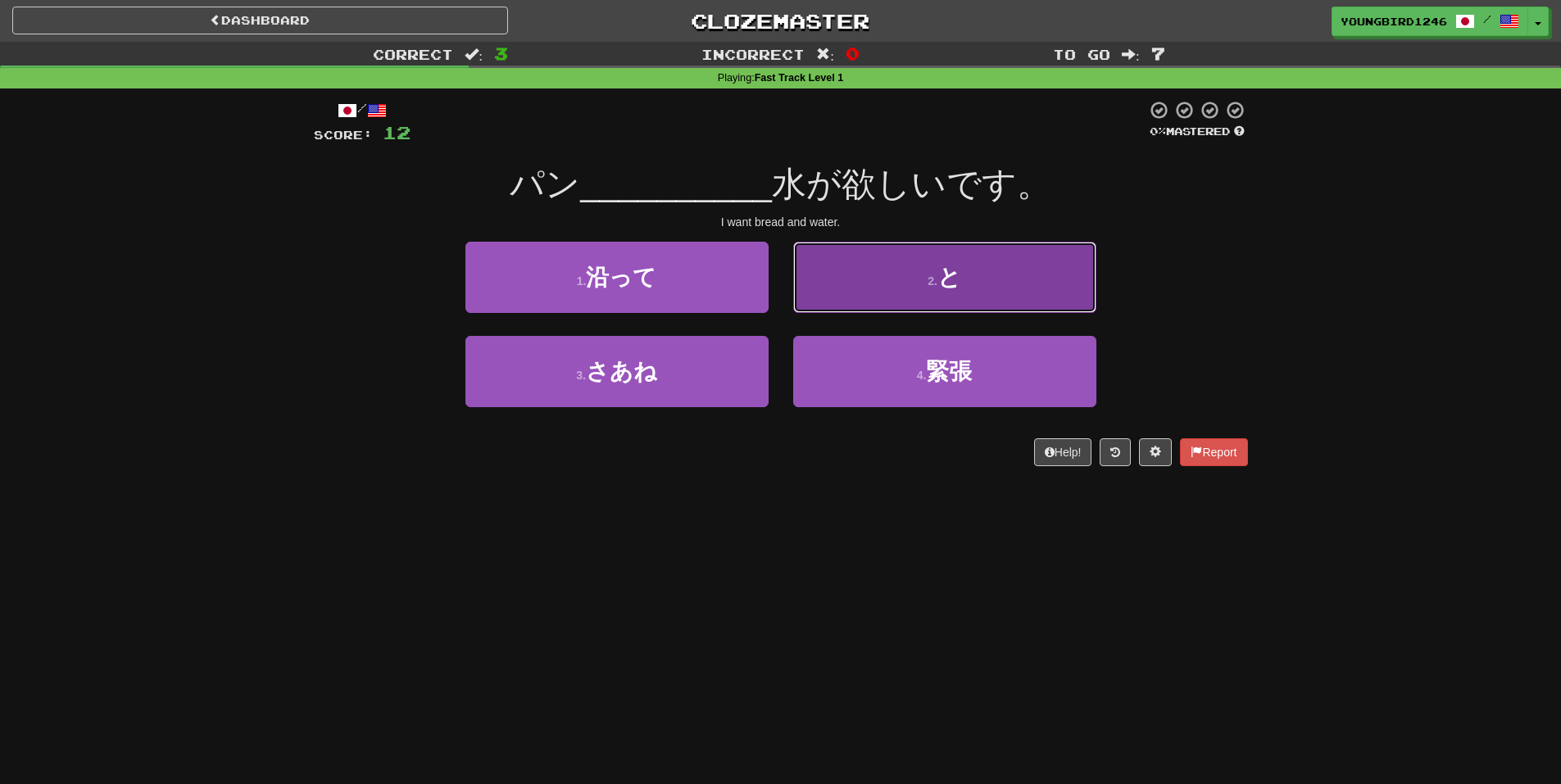
click at [885, 279] on button "2 . と" at bounding box center [945, 277] width 304 height 71
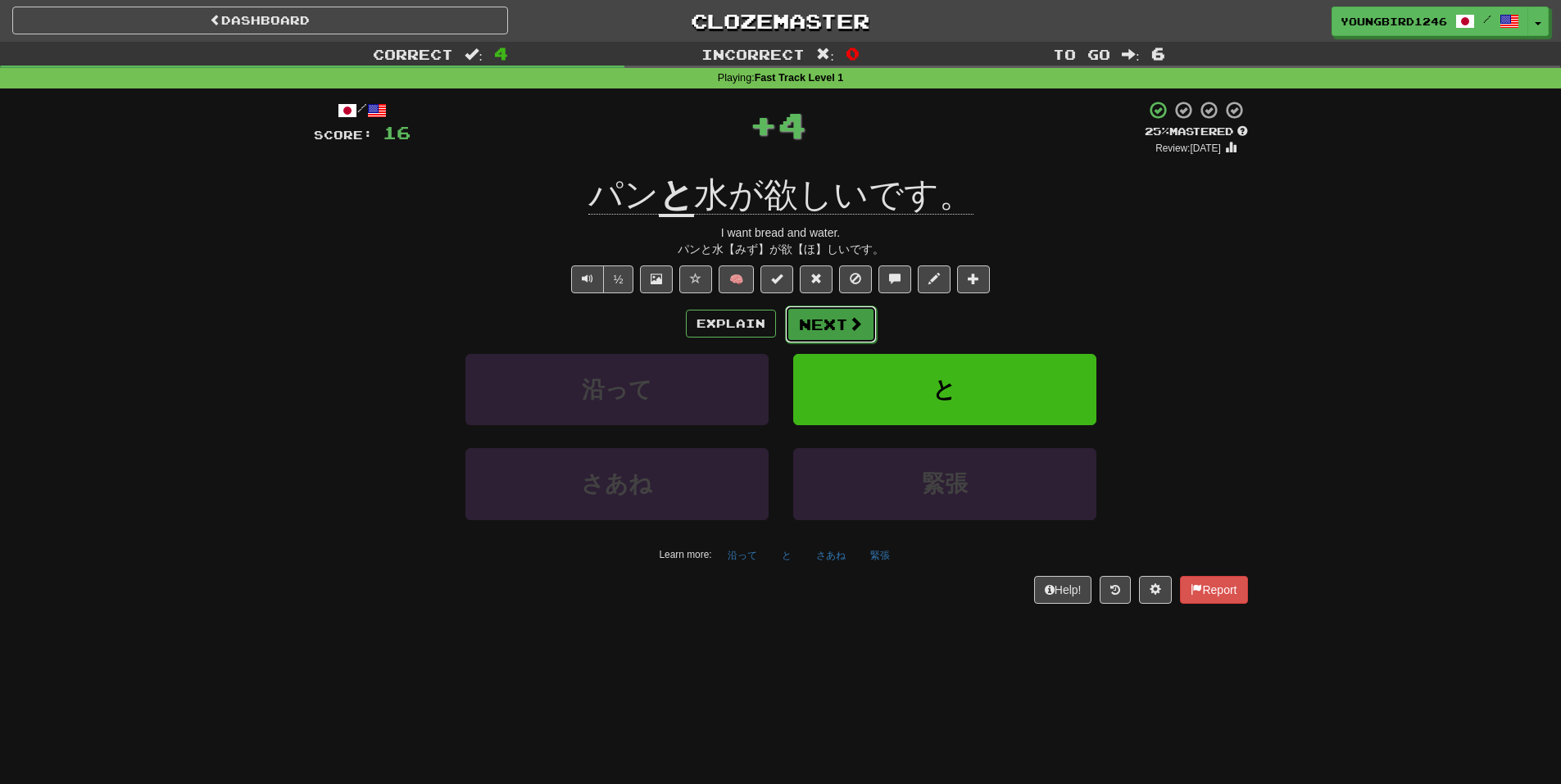
click at [835, 327] on button "Next" at bounding box center [831, 324] width 92 height 38
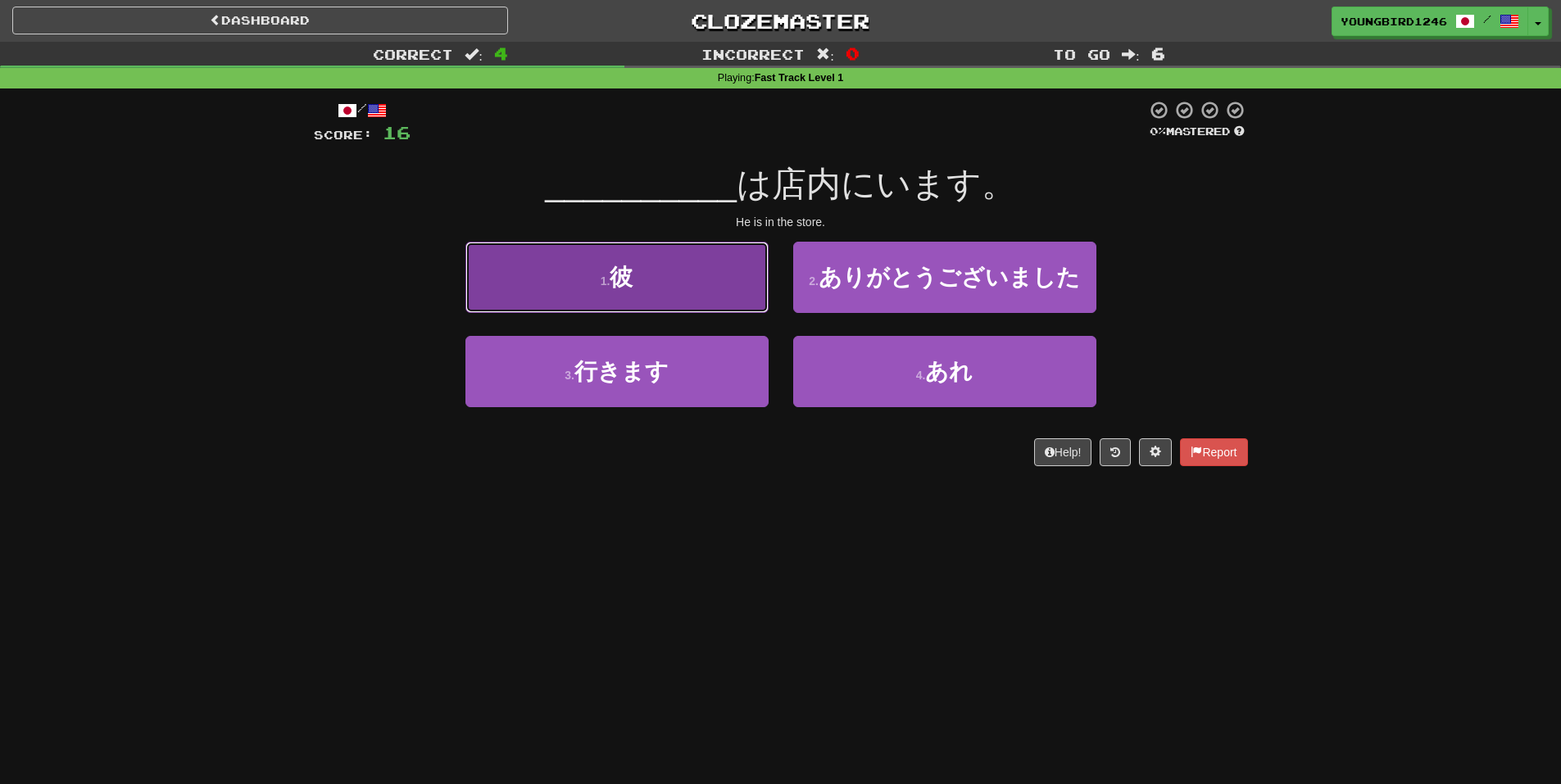
click at [714, 276] on button "1 . 彼" at bounding box center [617, 277] width 304 height 71
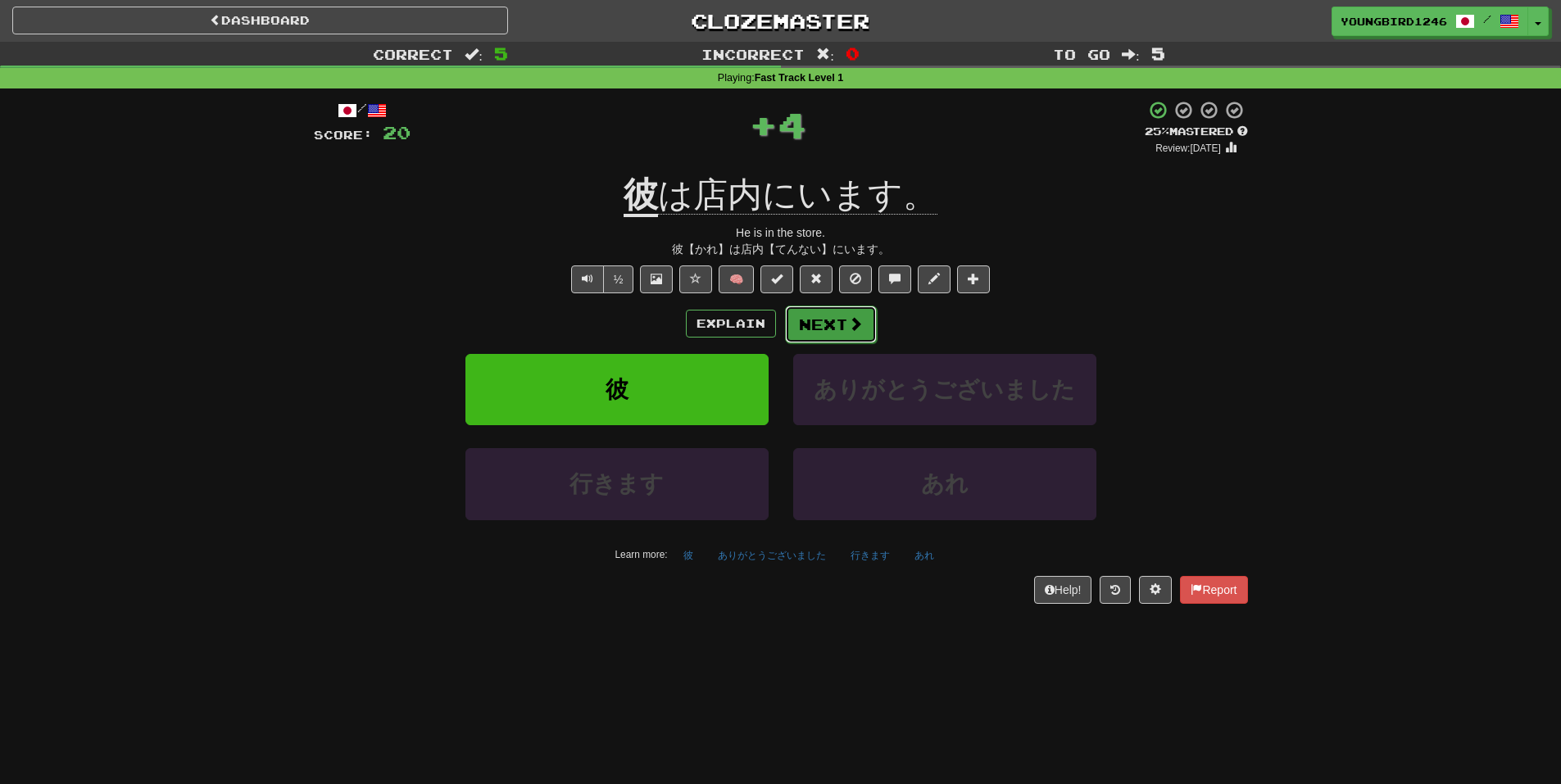
click at [824, 324] on button "Next" at bounding box center [831, 324] width 92 height 38
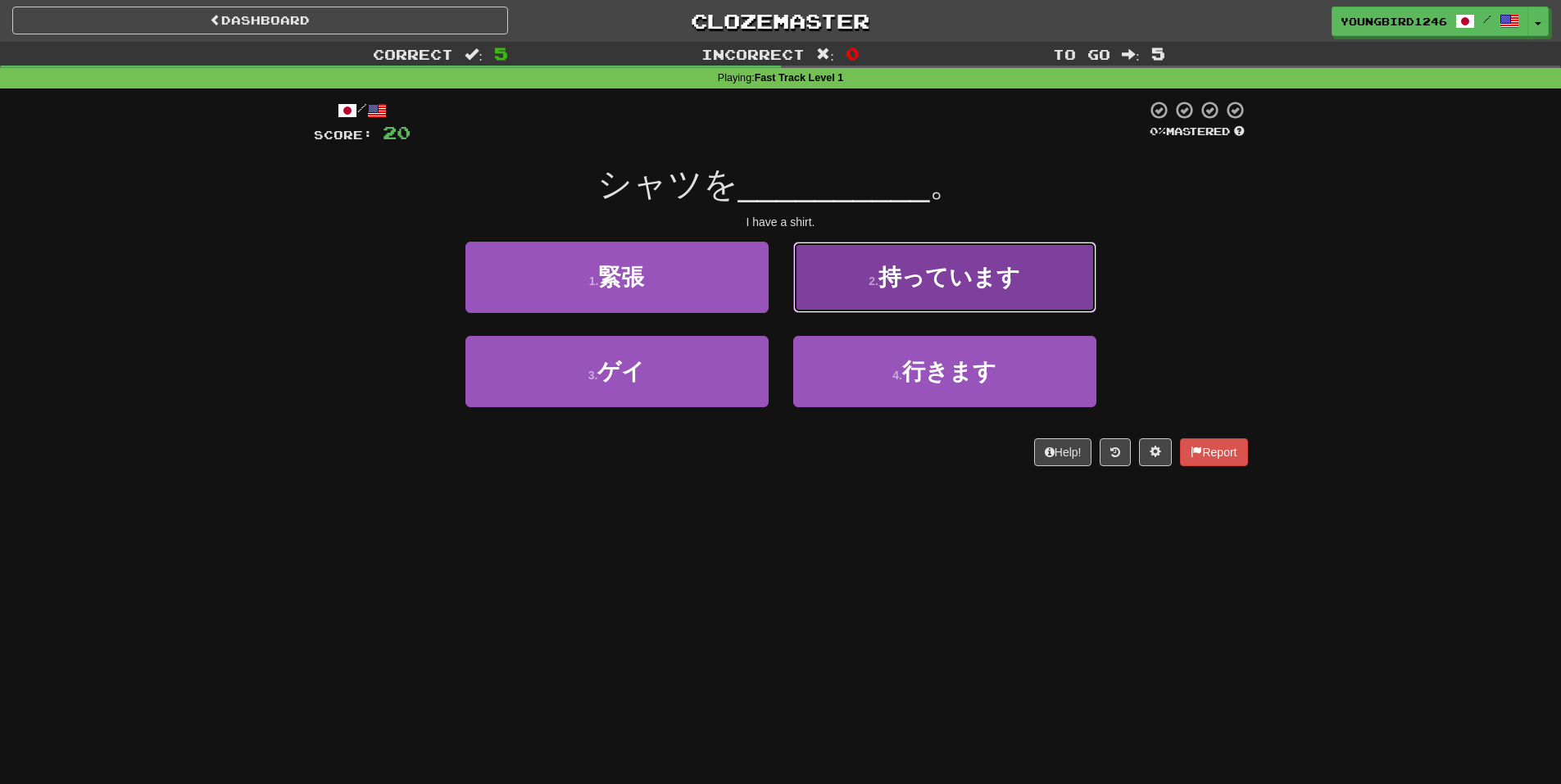
click at [947, 283] on span "持っています" at bounding box center [950, 277] width 142 height 25
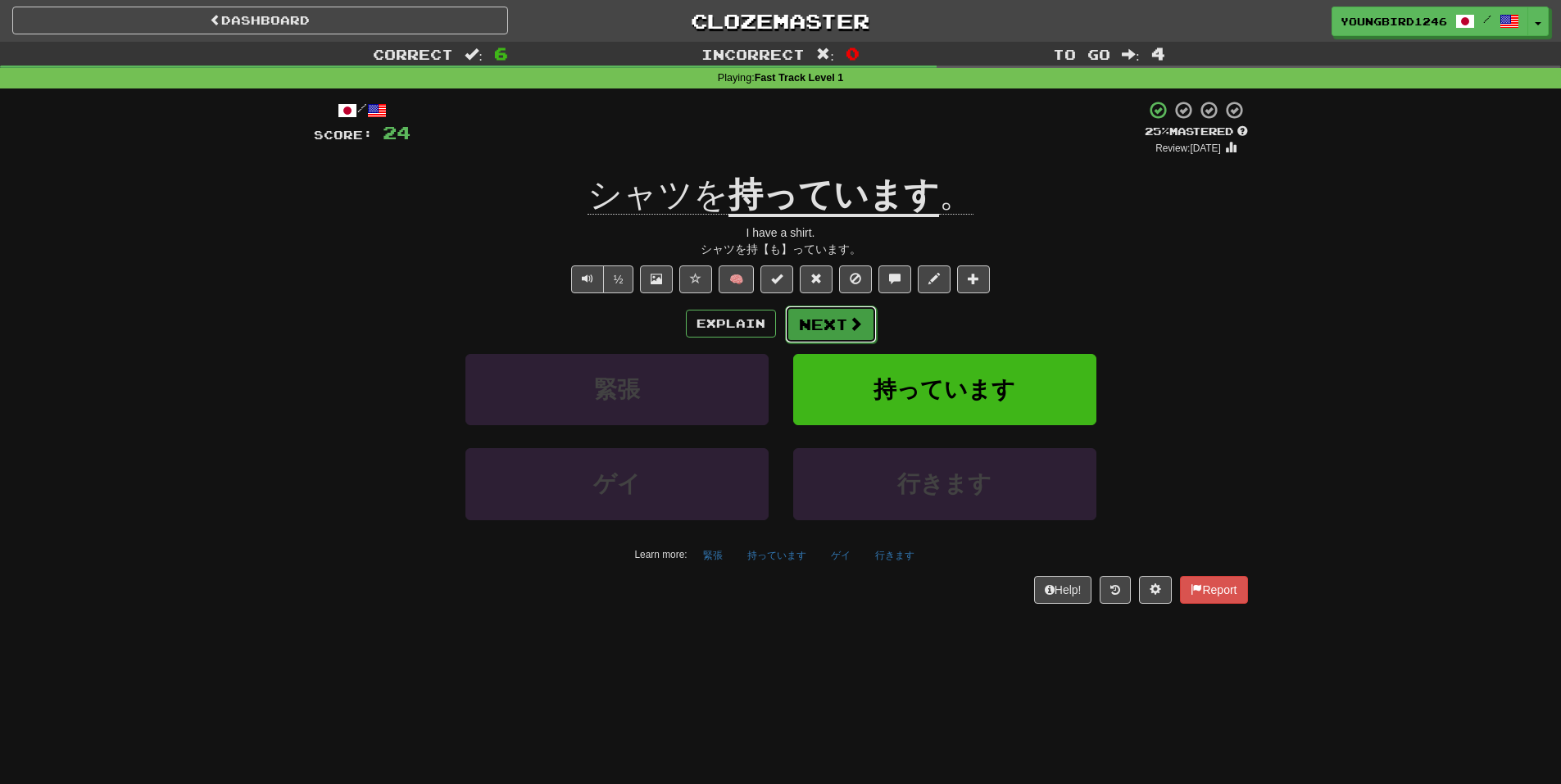
click at [841, 333] on button "Next" at bounding box center [831, 324] width 92 height 38
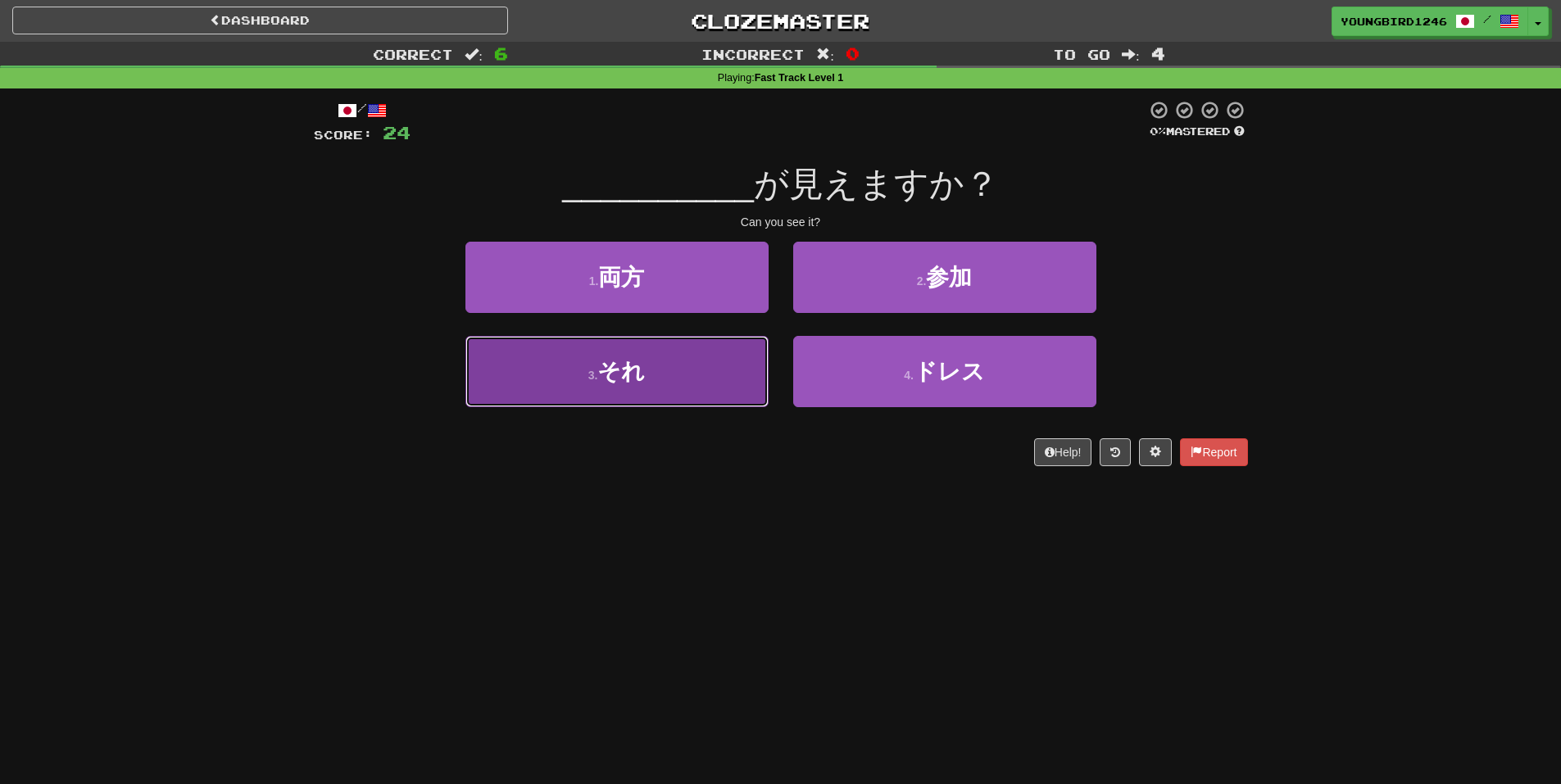
click at [681, 388] on button "3 . それ" at bounding box center [617, 371] width 304 height 71
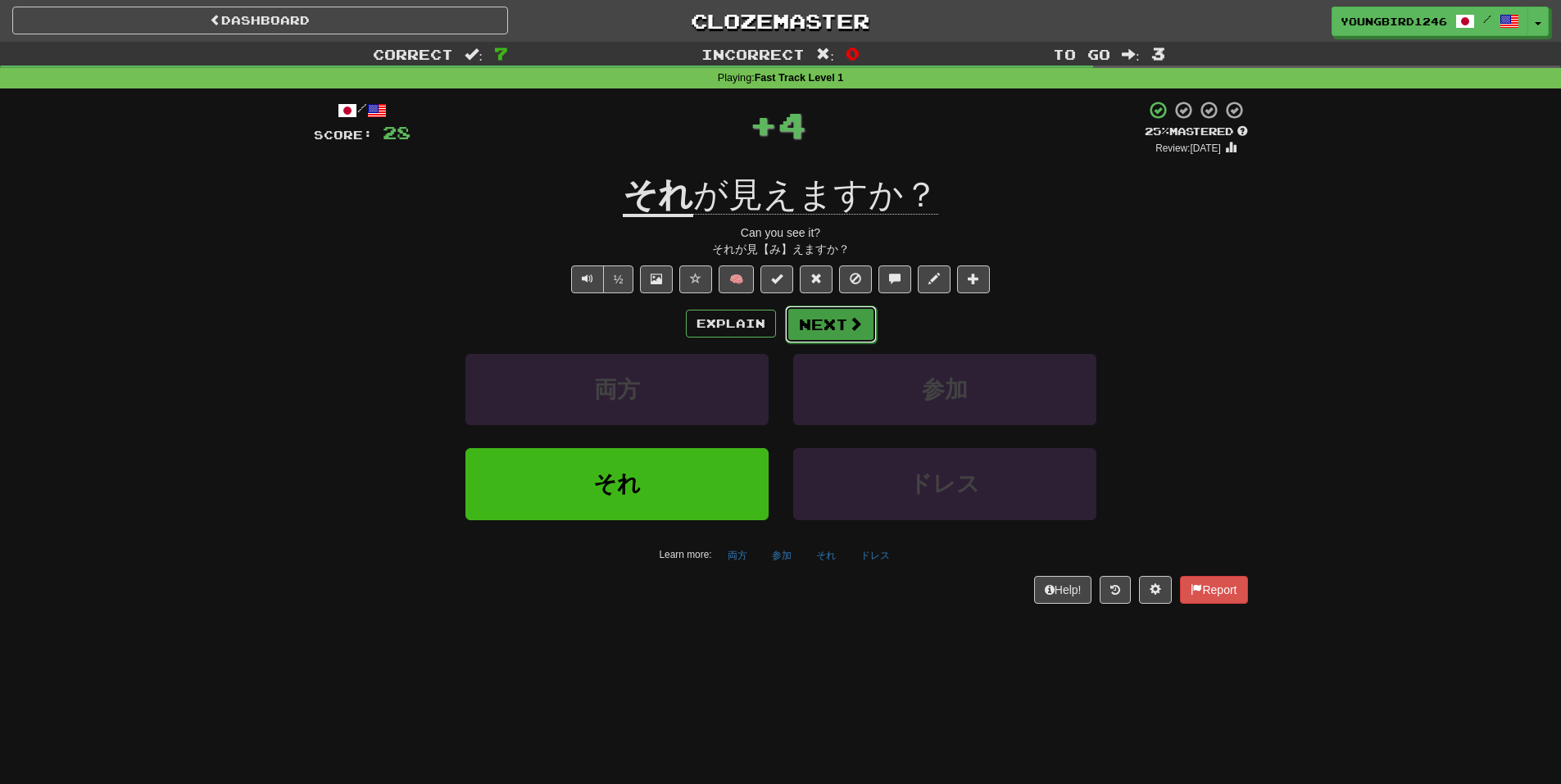
click at [829, 323] on button "Next" at bounding box center [831, 324] width 92 height 38
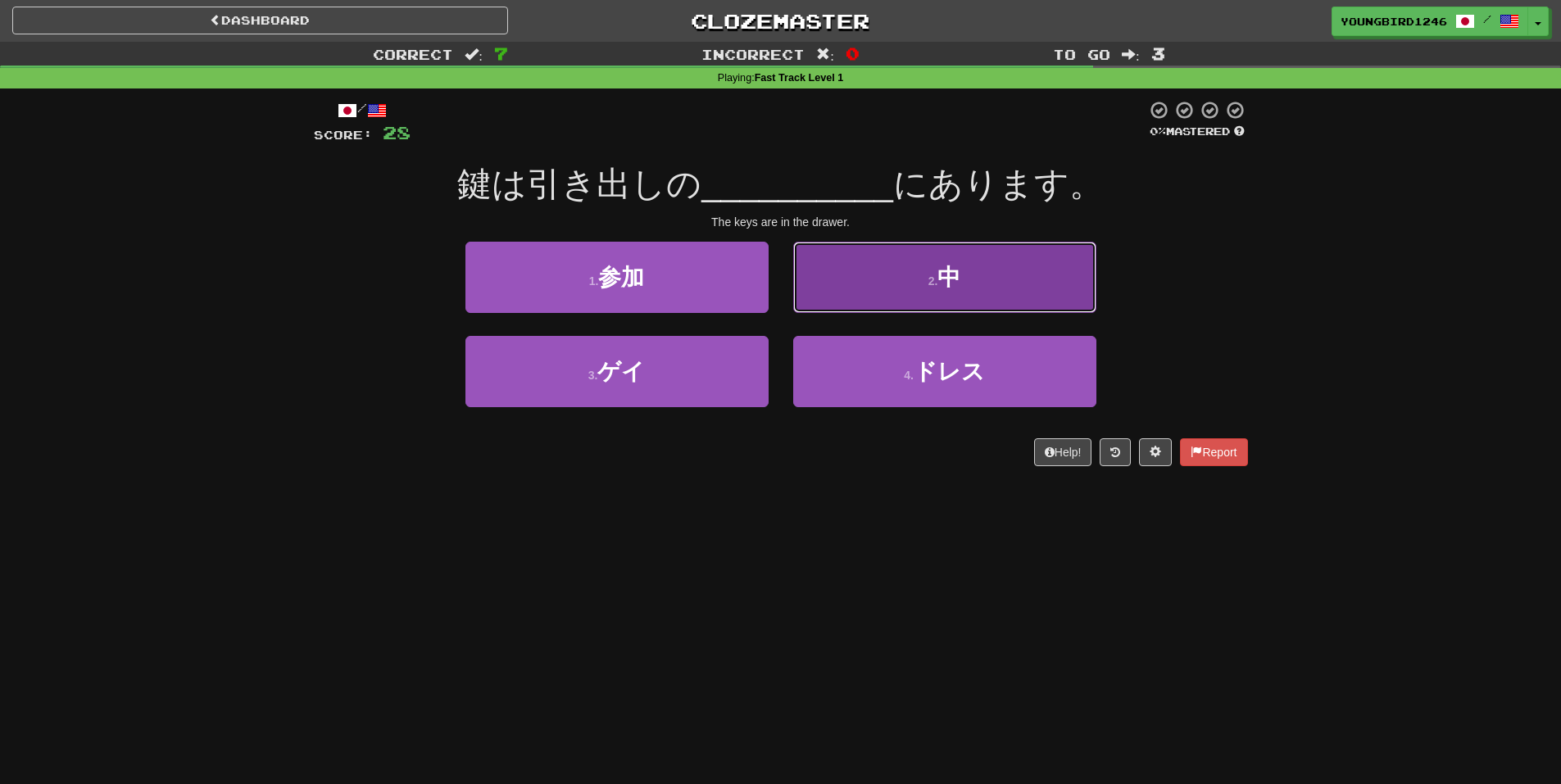
click at [876, 287] on button "2 . 中" at bounding box center [945, 277] width 304 height 71
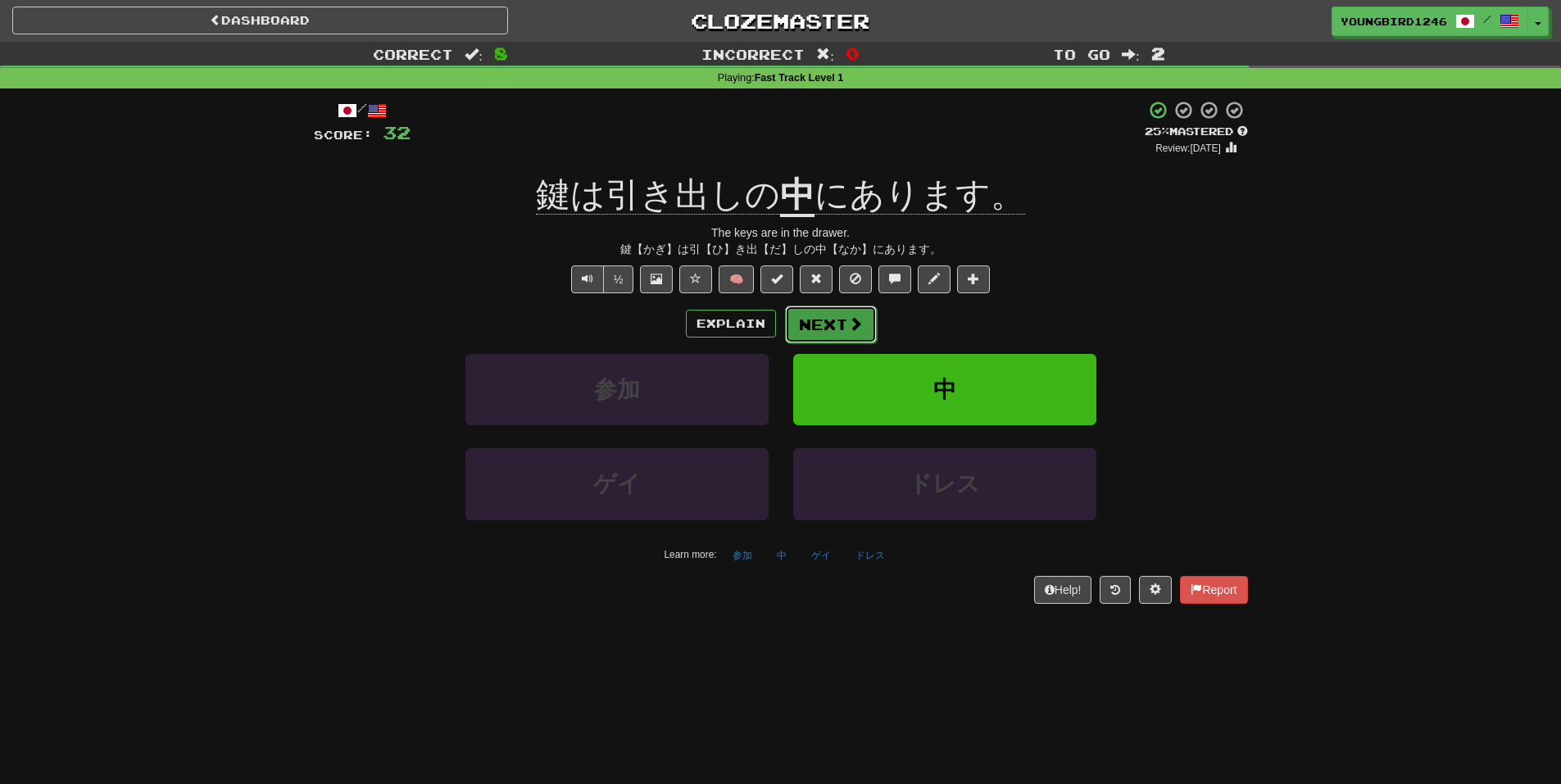
click at [814, 319] on button "Next" at bounding box center [831, 324] width 92 height 38
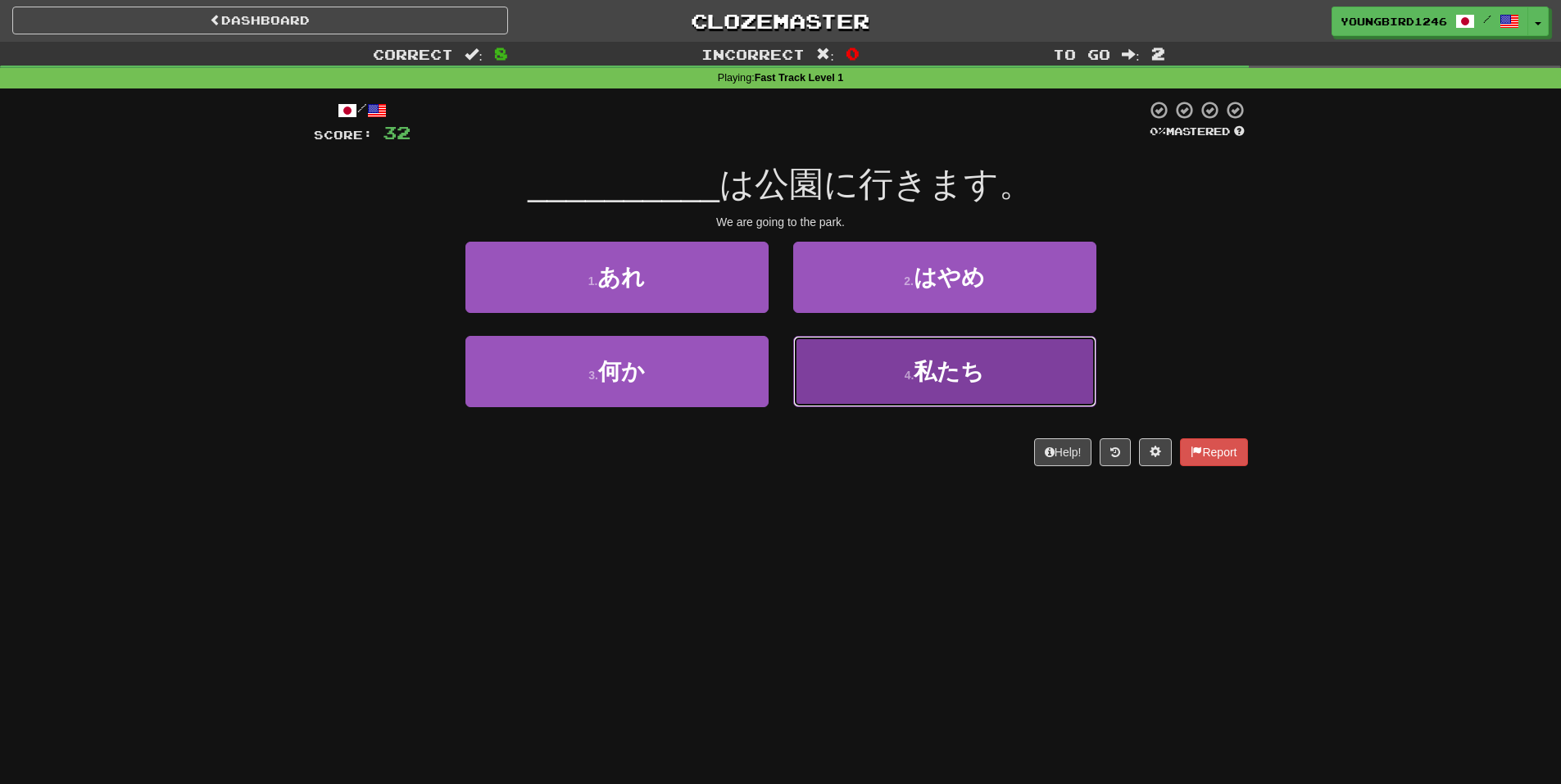
click at [890, 375] on button "4 . 私たち" at bounding box center [945, 371] width 304 height 71
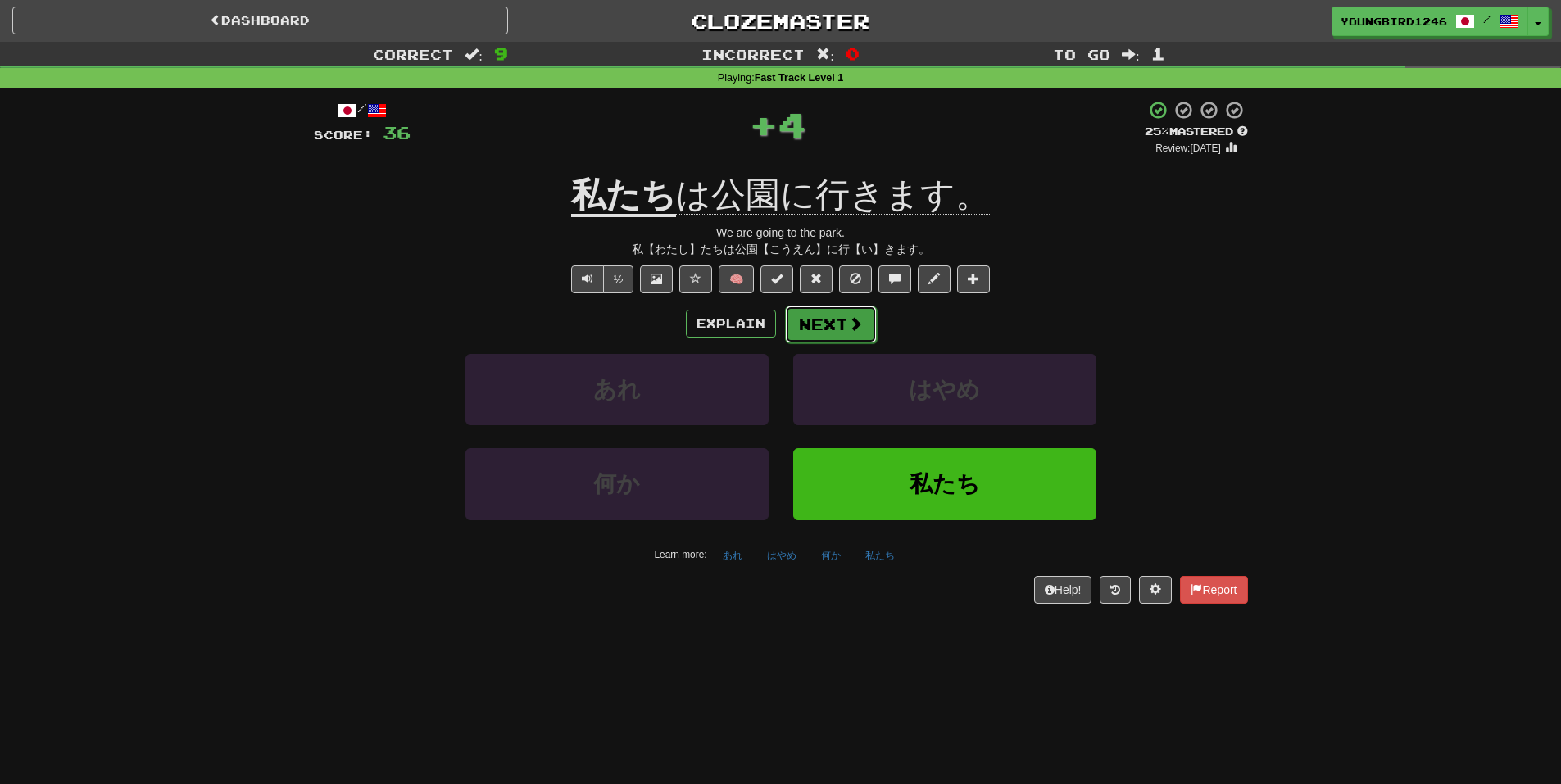
click at [826, 314] on button "Next" at bounding box center [831, 324] width 92 height 38
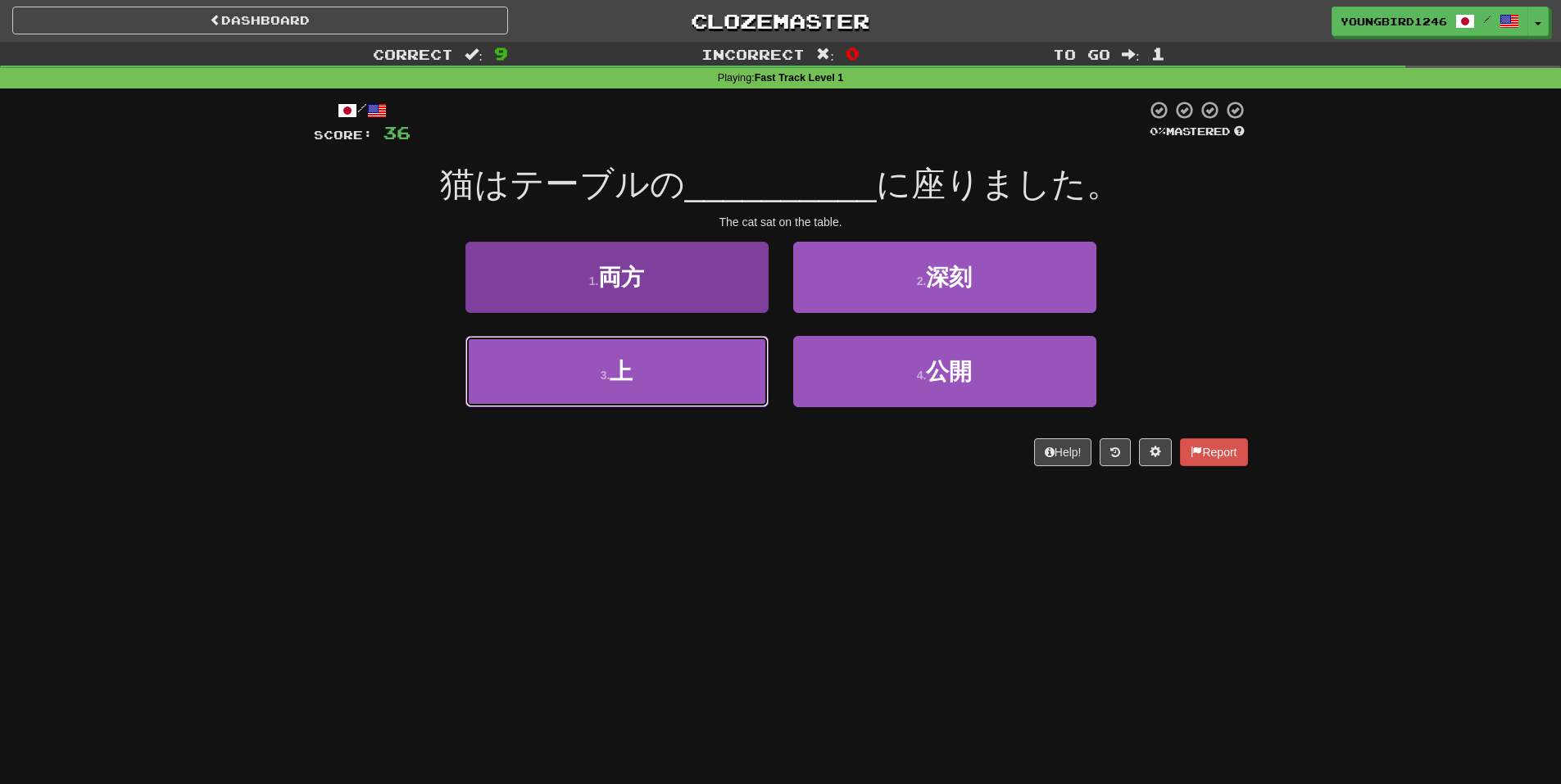
click at [701, 367] on button "3 . 上" at bounding box center [617, 371] width 304 height 71
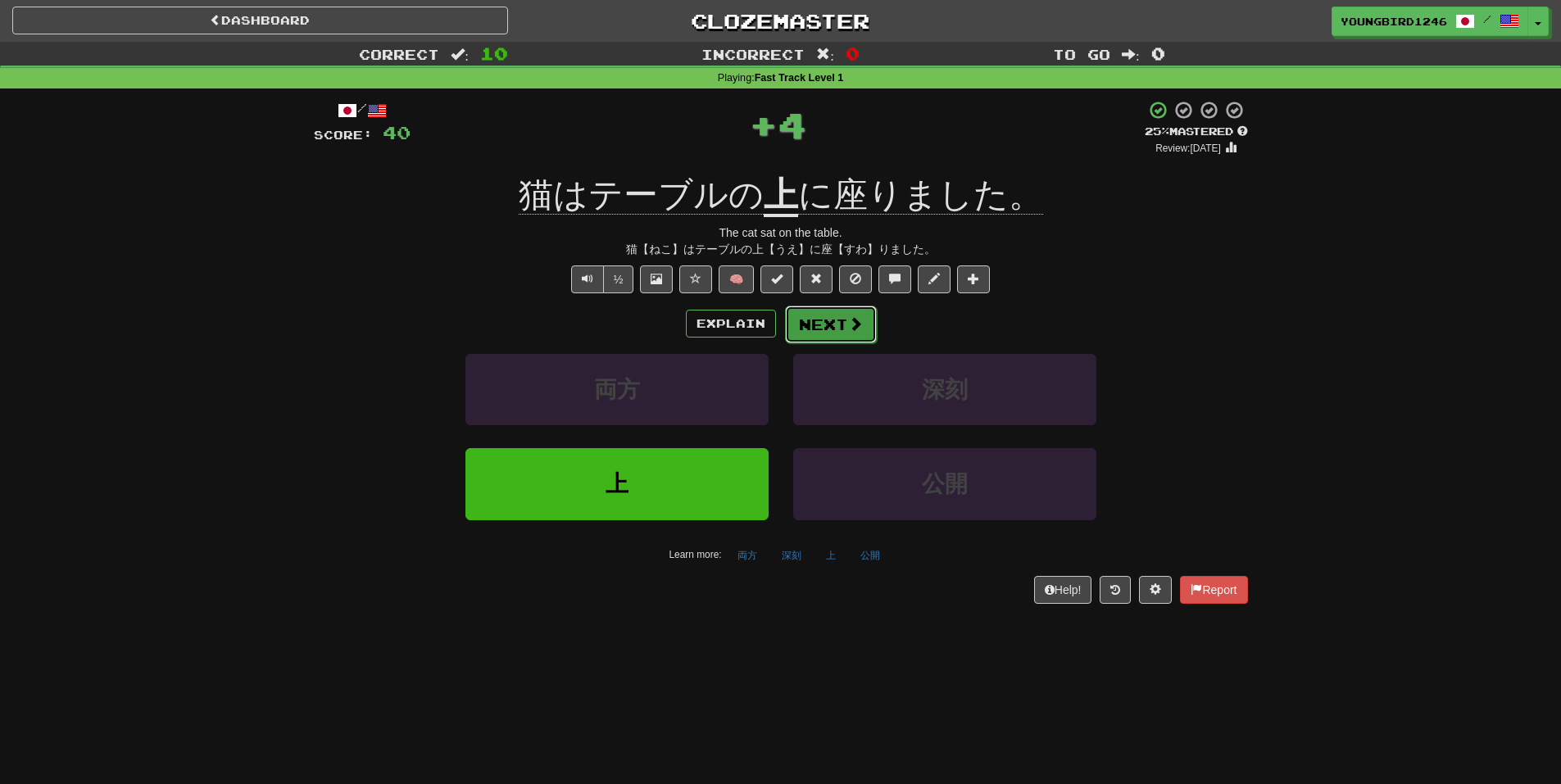
click at [851, 331] on span at bounding box center [855, 323] width 15 height 15
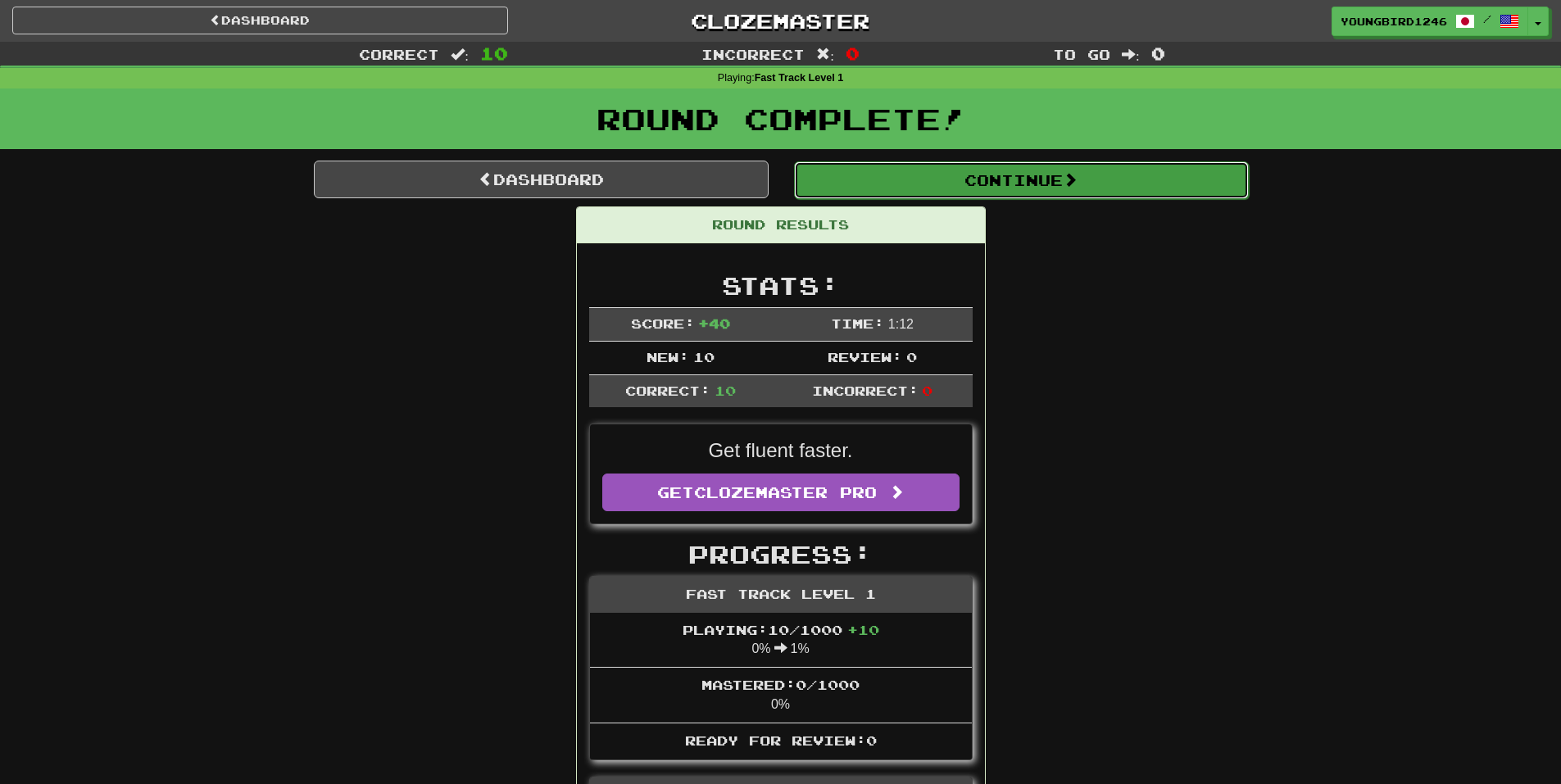
click at [1059, 184] on button "Continue" at bounding box center [1022, 180] width 455 height 38
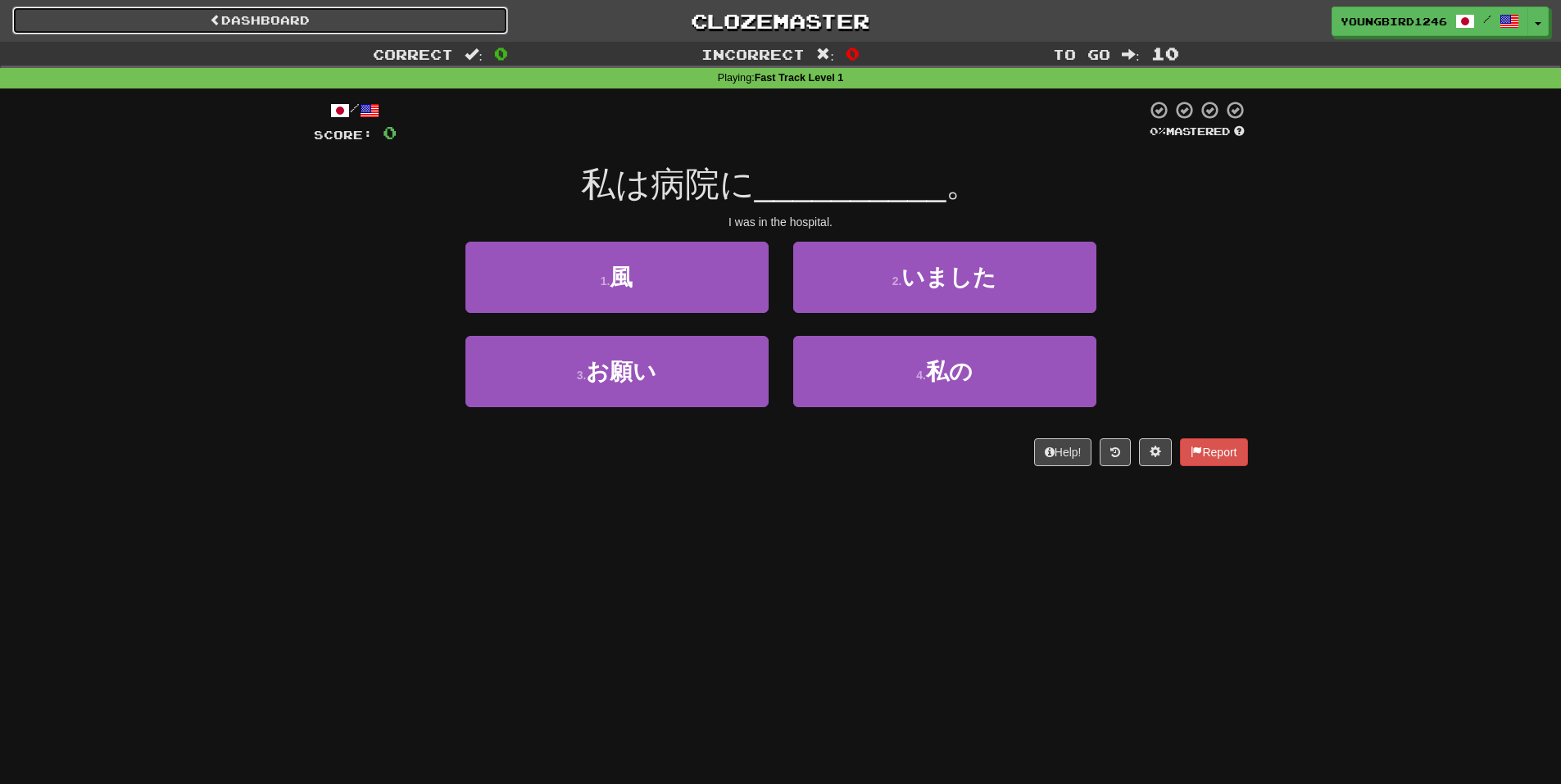
click at [253, 13] on link "Dashboard" at bounding box center [260, 20] width 496 height 28
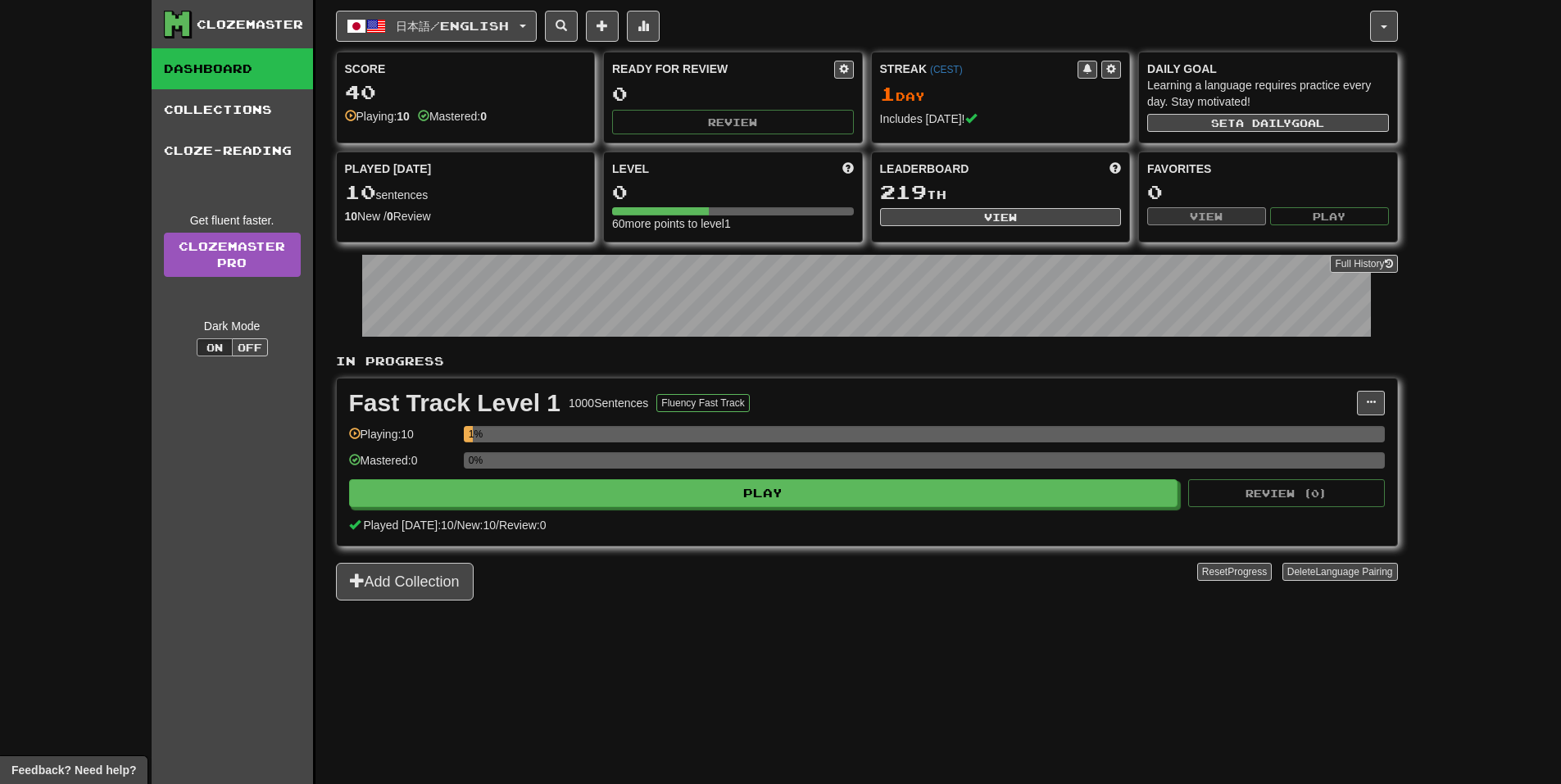
click at [237, 74] on link "Dashboard" at bounding box center [232, 69] width 161 height 41
click at [509, 30] on span "日本語 / English" at bounding box center [451, 26] width 113 height 14
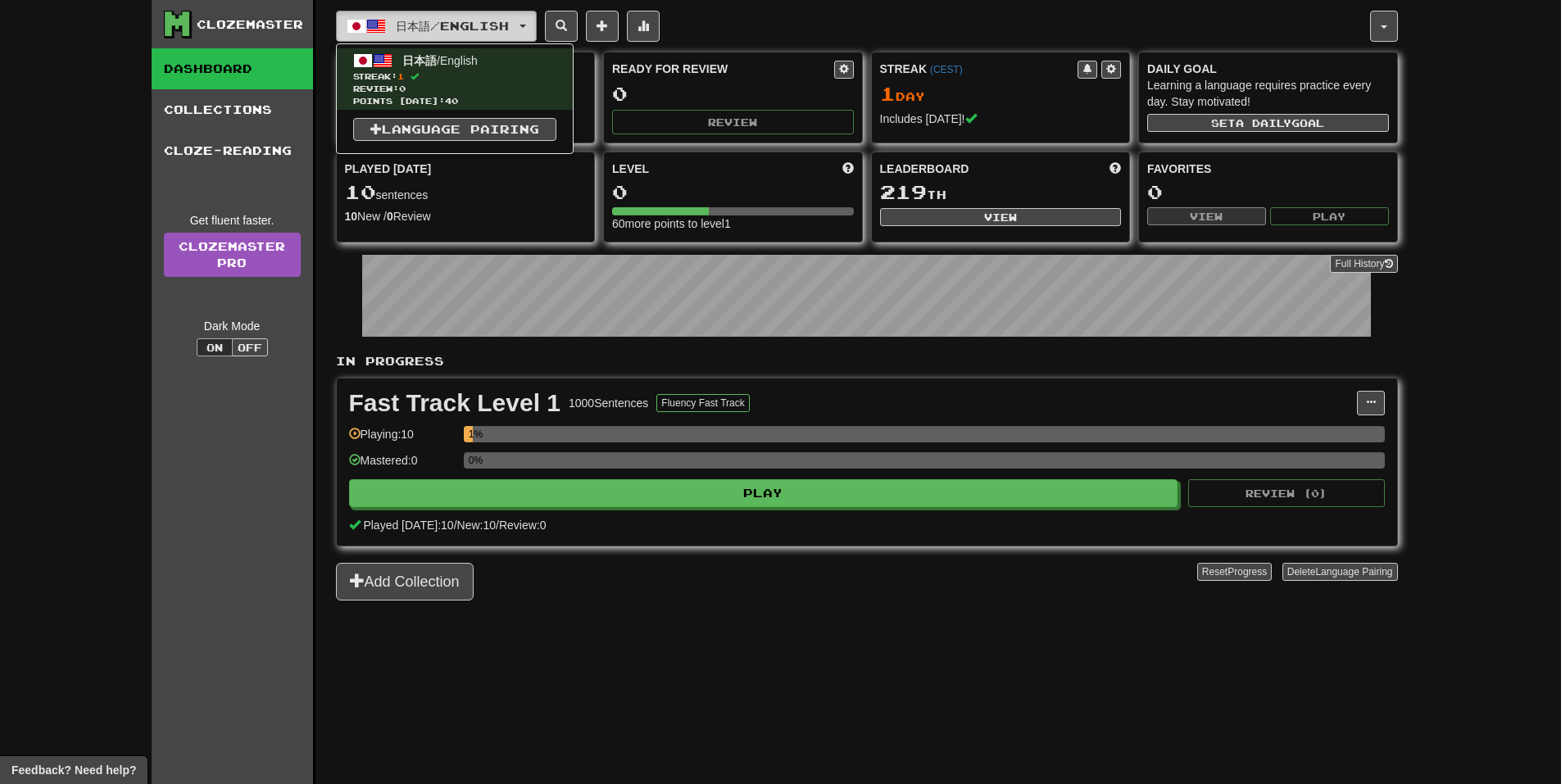
click at [509, 21] on span "日本語 / English" at bounding box center [451, 26] width 113 height 14
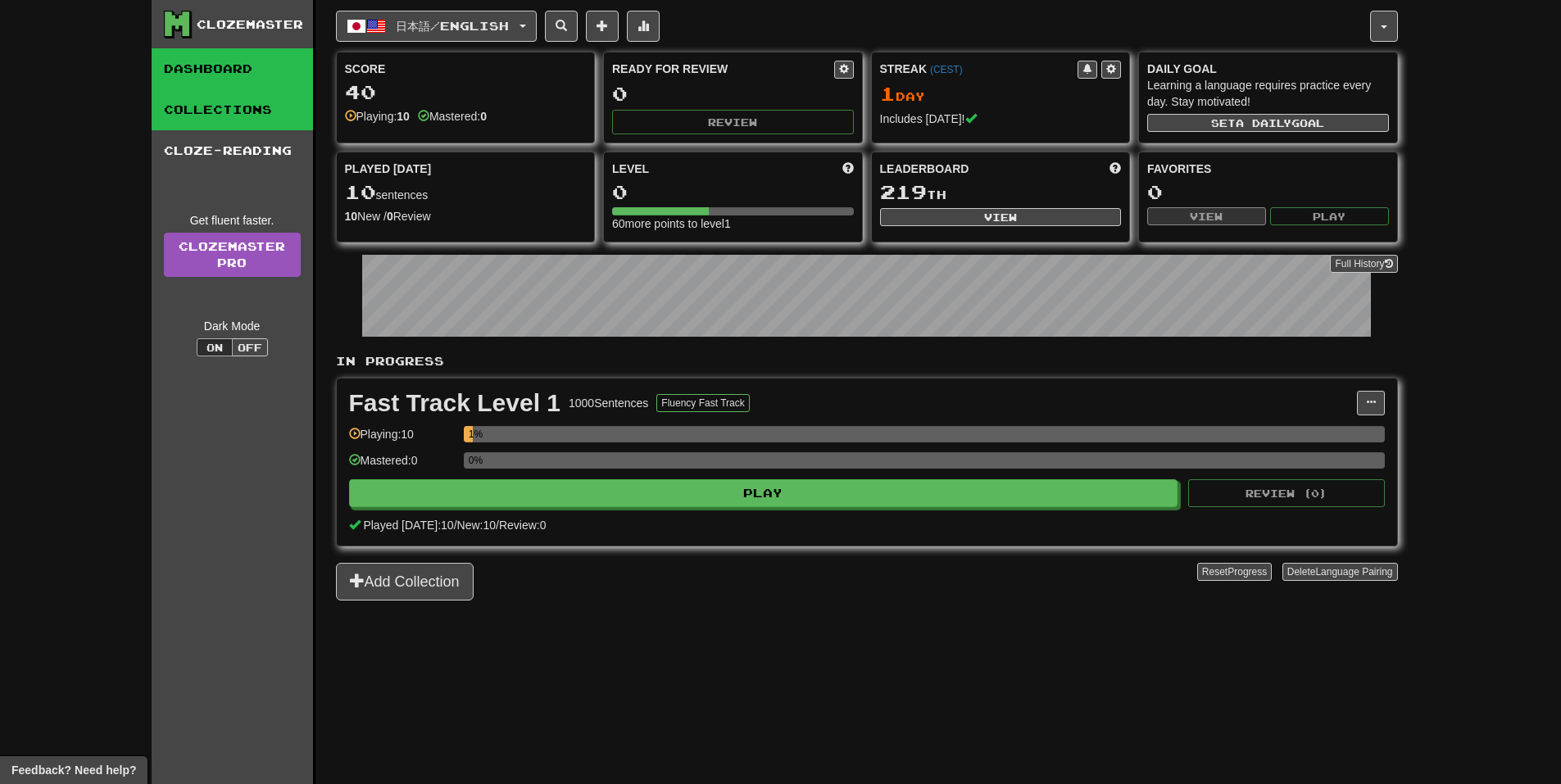
click at [239, 103] on link "Collections" at bounding box center [232, 109] width 161 height 41
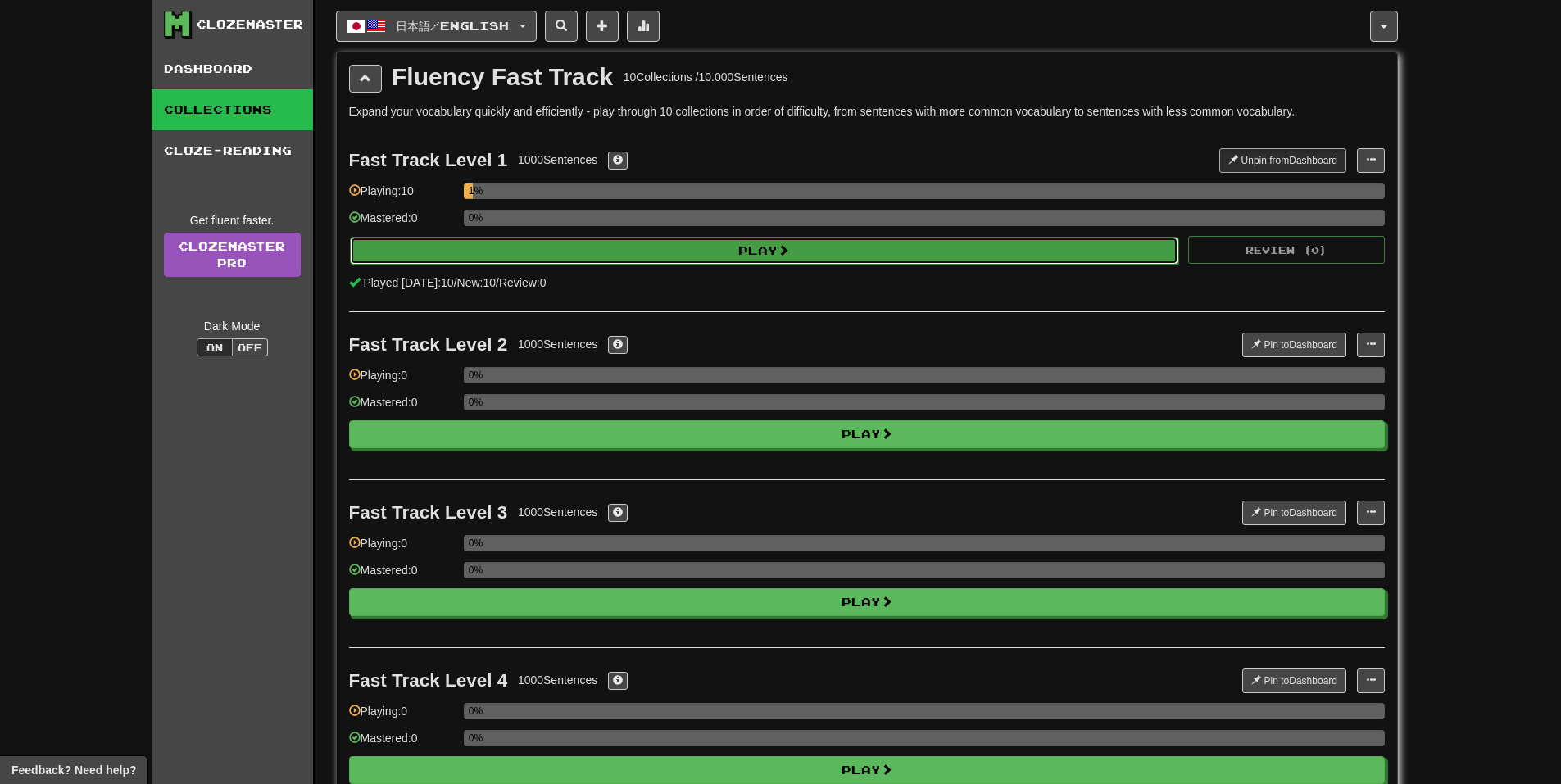
click at [1114, 251] on button "Play" at bounding box center [764, 250] width 829 height 28
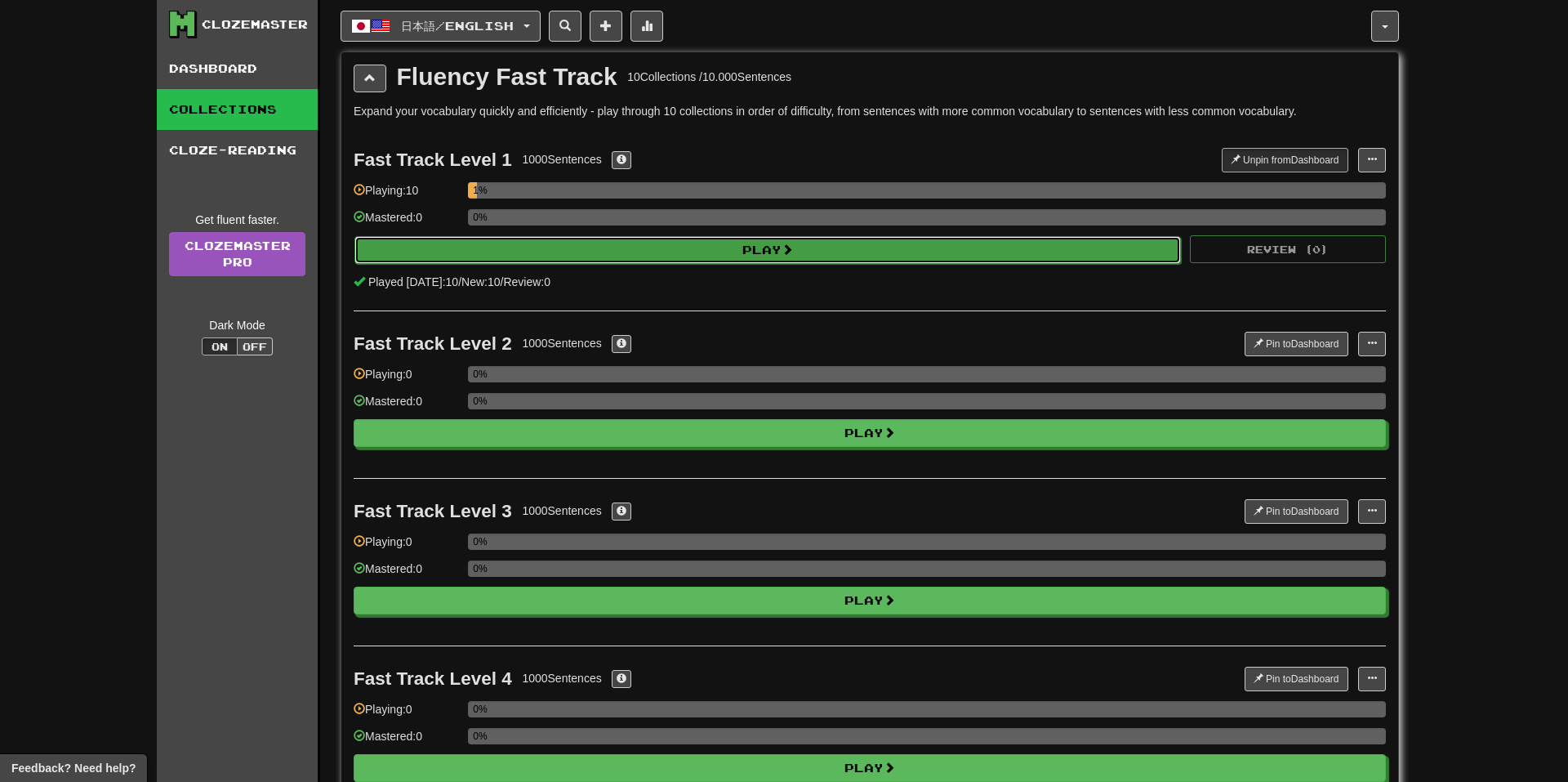
select select "**"
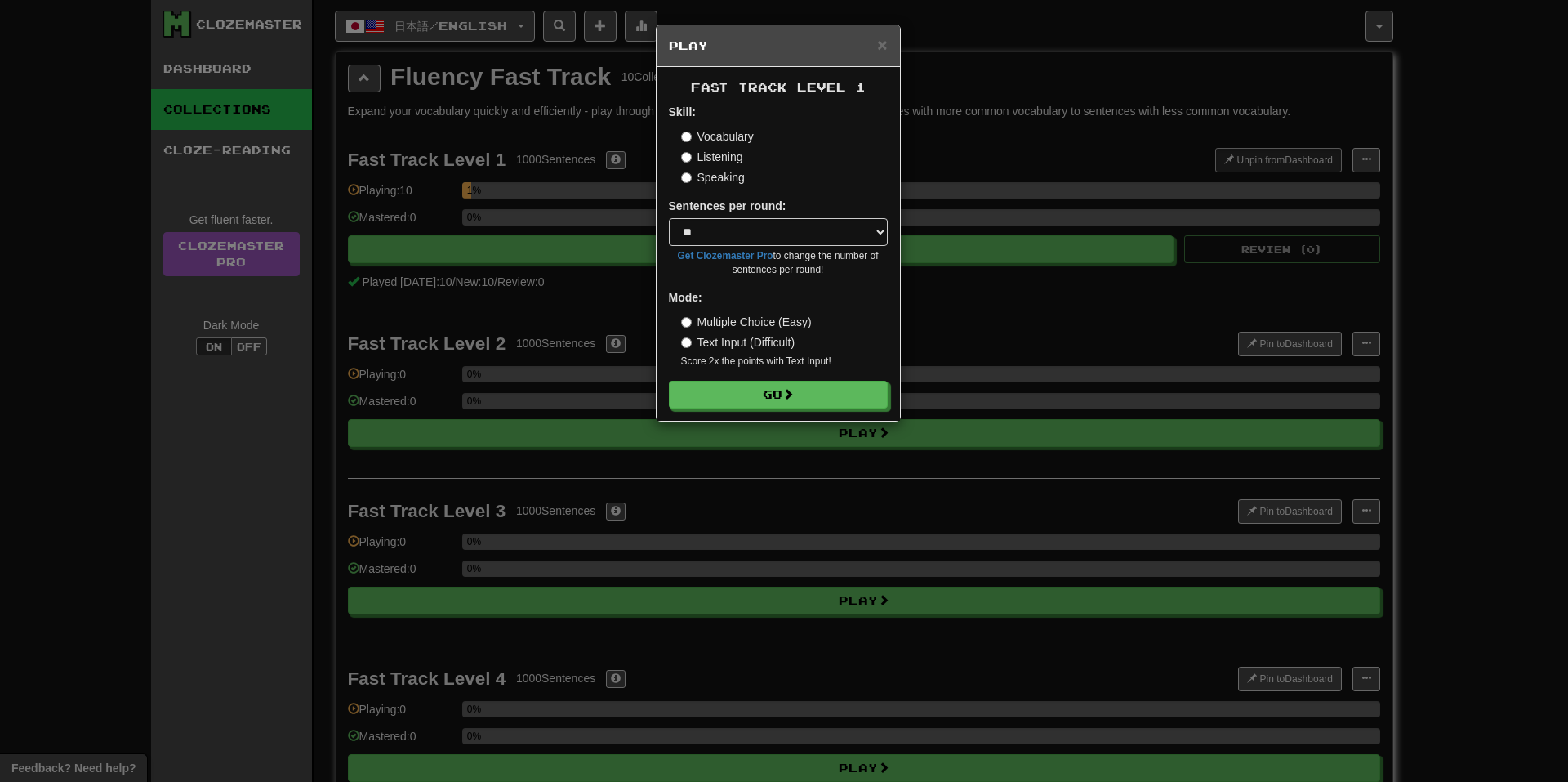
click at [735, 338] on label "Text Input (Difficult)" at bounding box center [737, 343] width 114 height 17
click at [760, 400] on button "Go" at bounding box center [779, 395] width 219 height 28
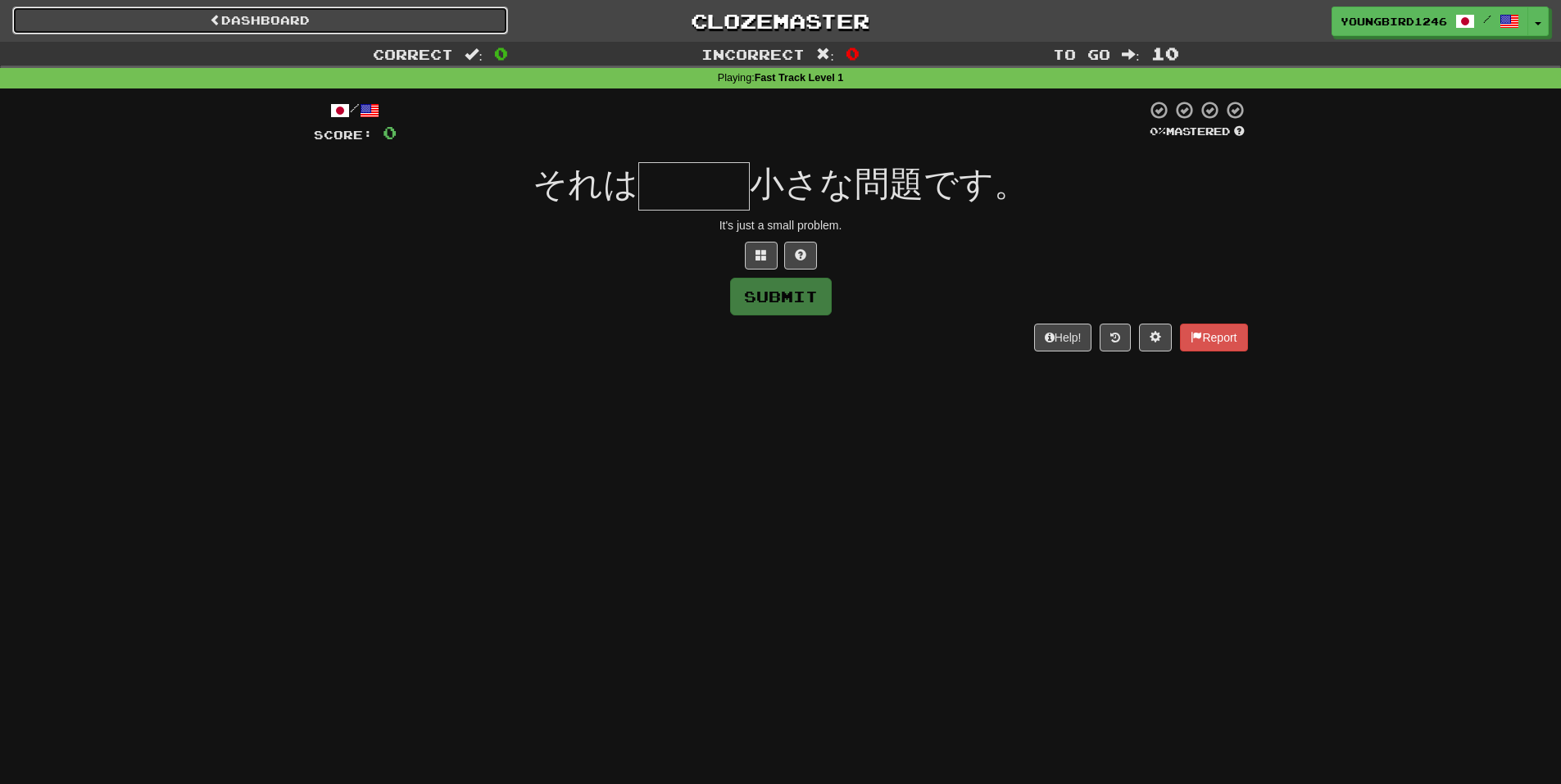
click at [314, 33] on link "Dashboard" at bounding box center [260, 20] width 496 height 28
